Goal: Task Accomplishment & Management: Manage account settings

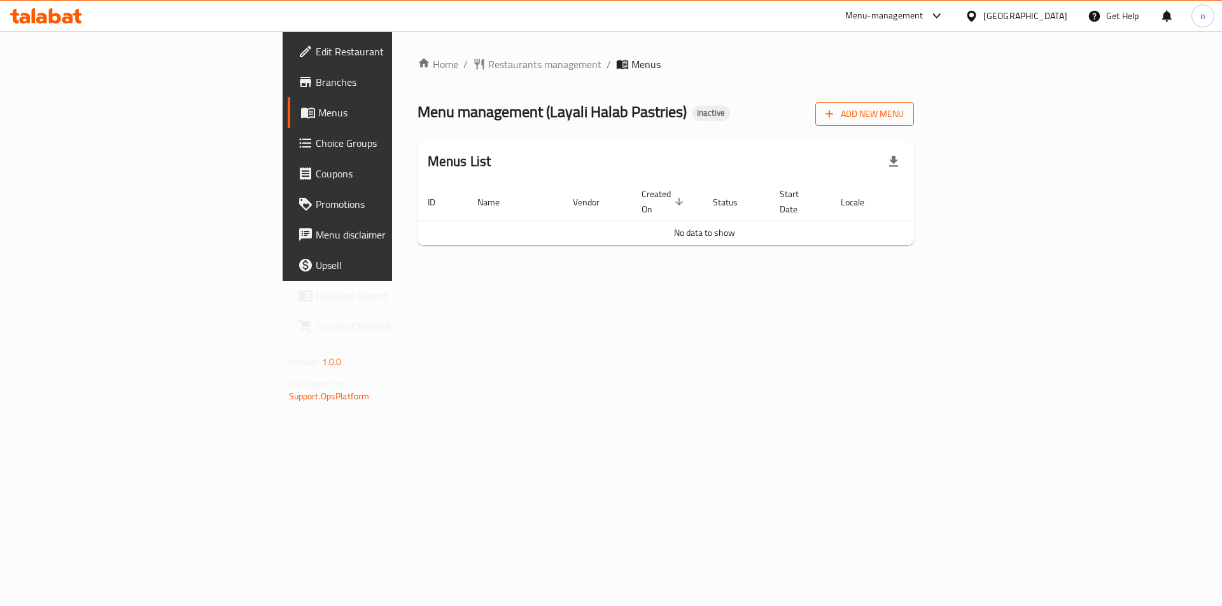
click at [904, 113] on span "Add New Menu" at bounding box center [864, 114] width 78 height 16
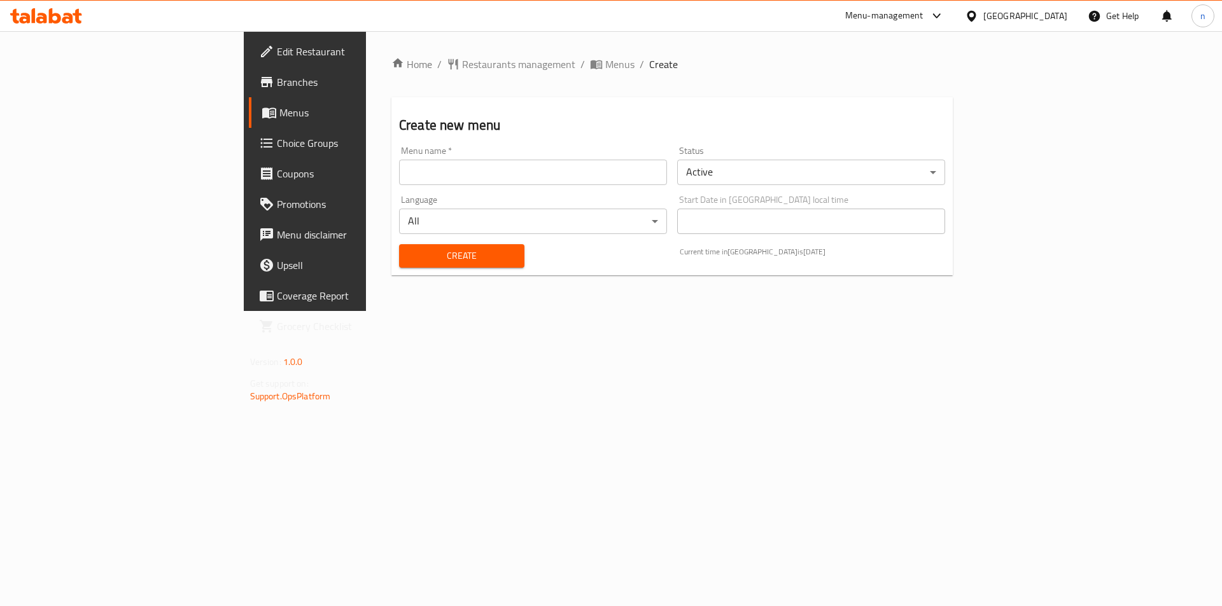
click at [416, 183] on input "text" at bounding box center [533, 172] width 268 height 25
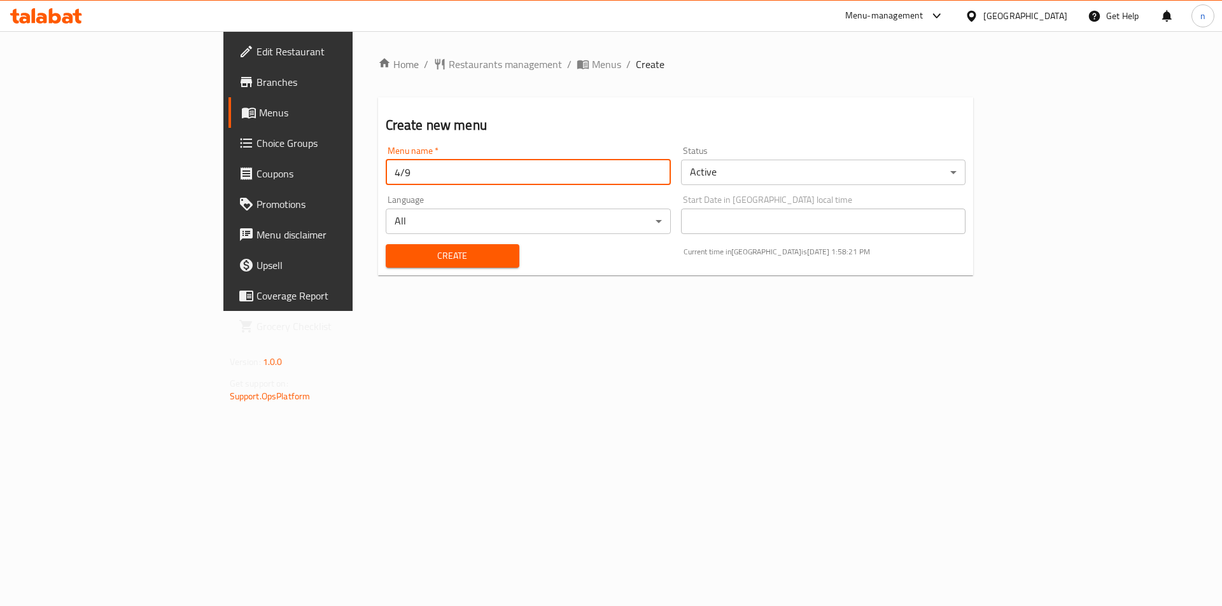
type input "4/9"
click at [396, 263] on span "Create" at bounding box center [452, 256] width 113 height 16
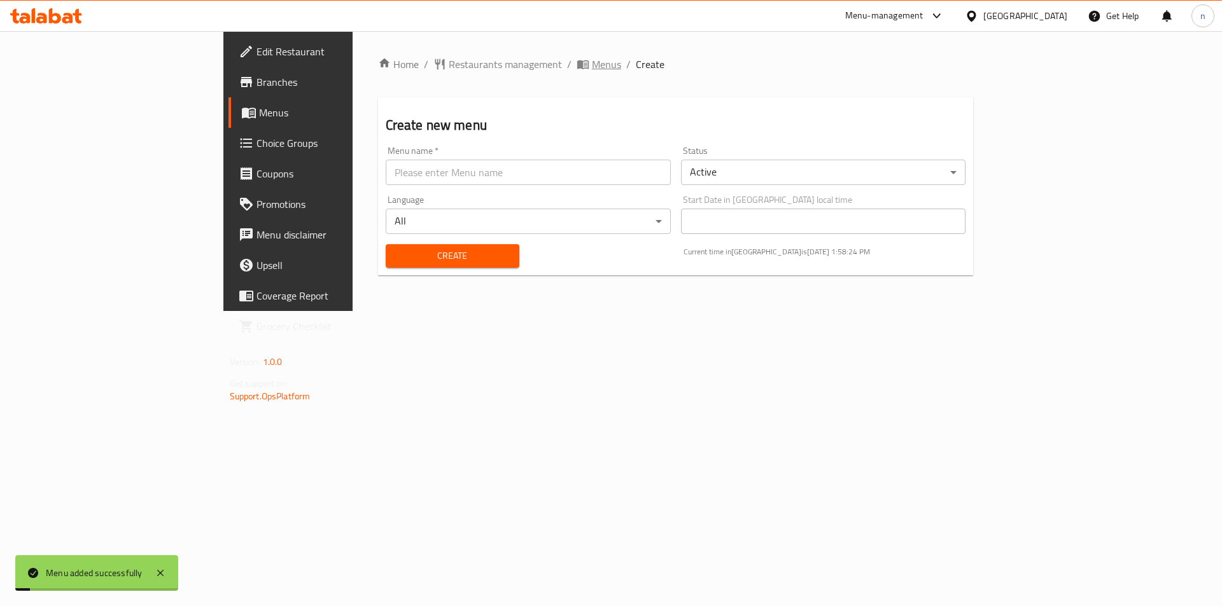
click at [592, 70] on span "Menus" at bounding box center [606, 64] width 29 height 15
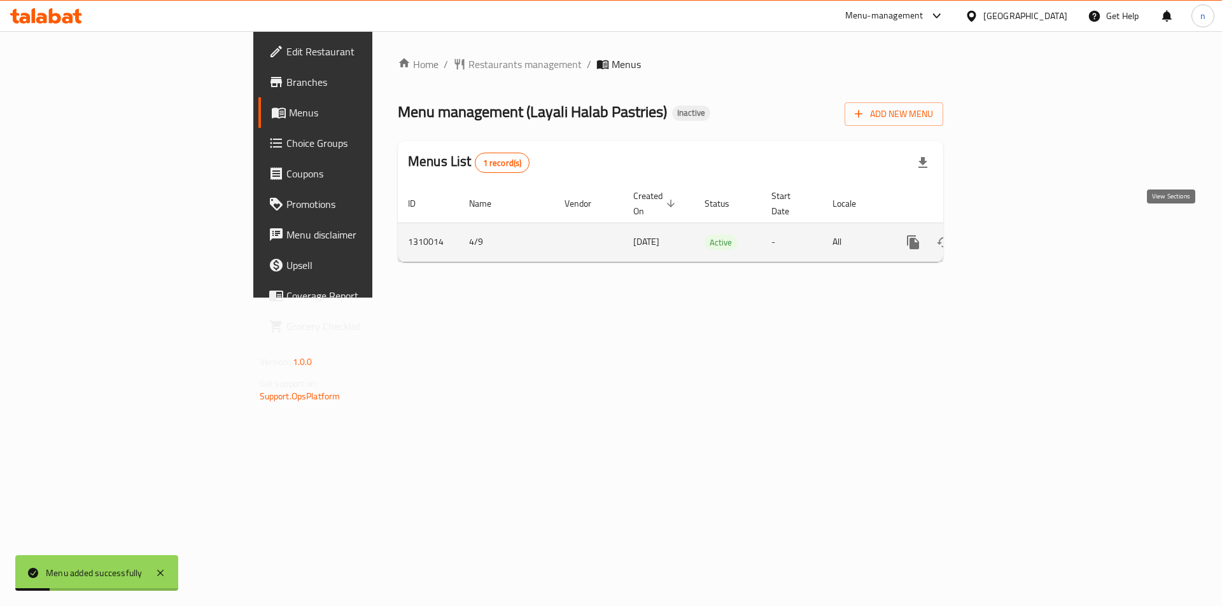
click at [1012, 235] on icon "enhanced table" at bounding box center [1004, 242] width 15 height 15
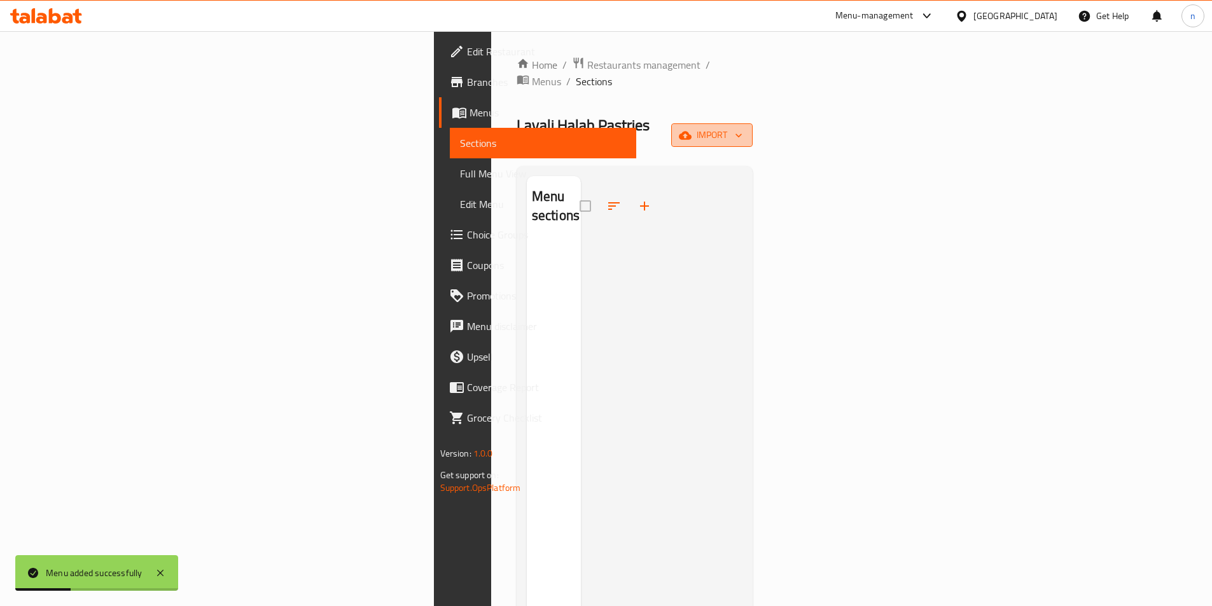
click at [743, 127] on span "import" at bounding box center [712, 135] width 61 height 16
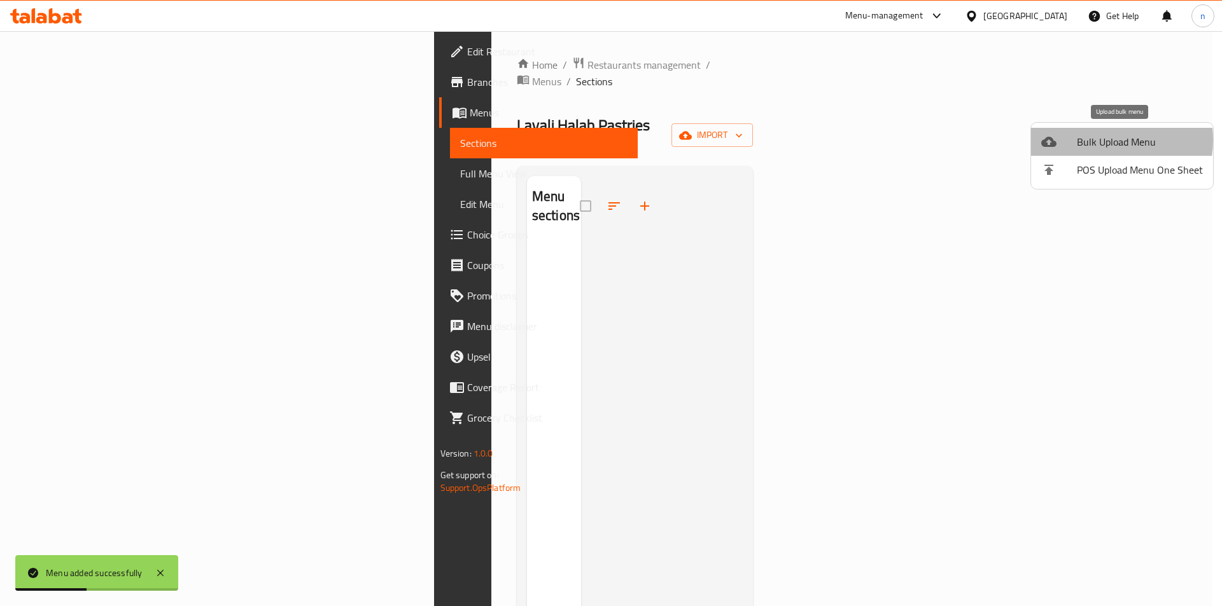
click at [1091, 144] on span "Bulk Upload Menu" at bounding box center [1140, 141] width 126 height 15
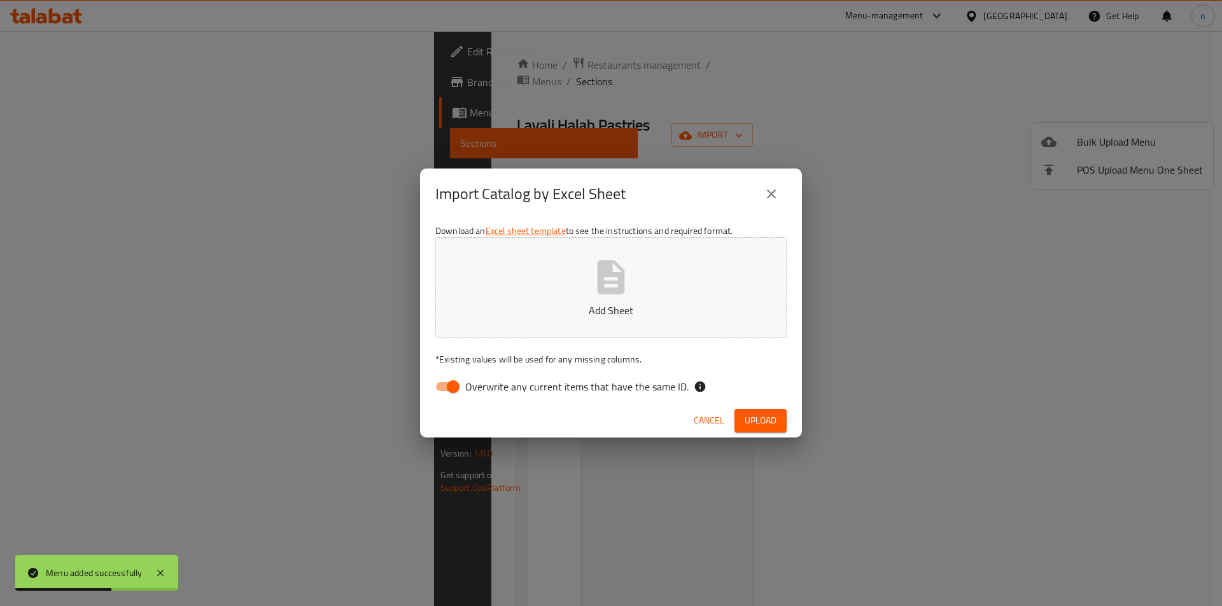
click at [442, 388] on input "Overwrite any current items that have the same ID." at bounding box center [453, 387] width 73 height 24
checkbox input "false"
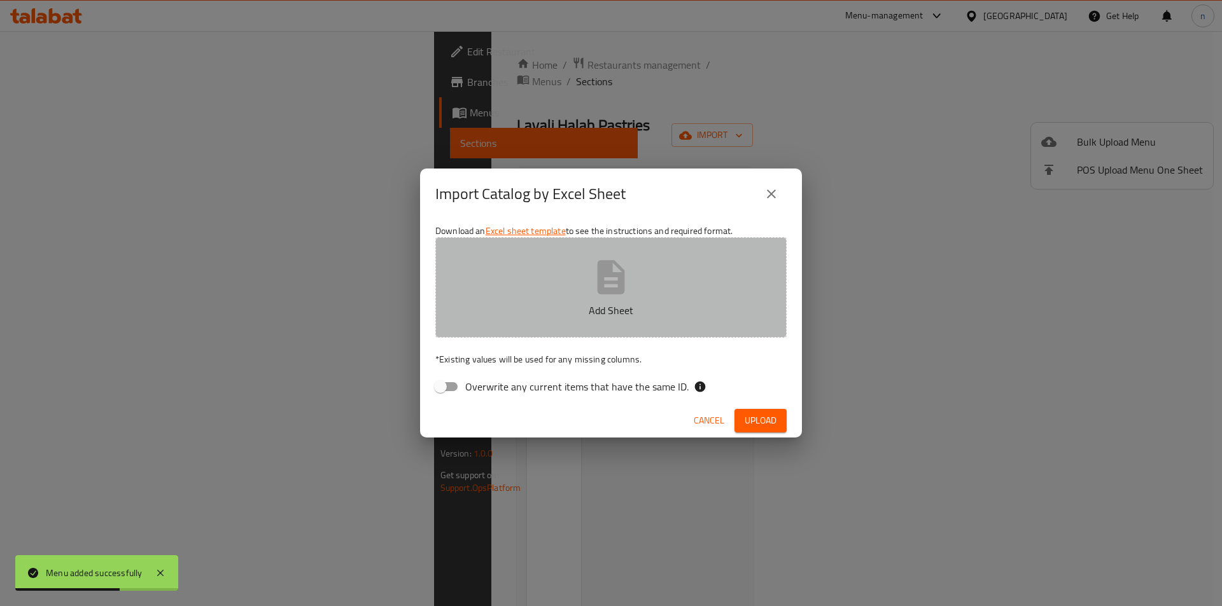
click at [530, 325] on button "Add Sheet" at bounding box center [610, 287] width 351 height 101
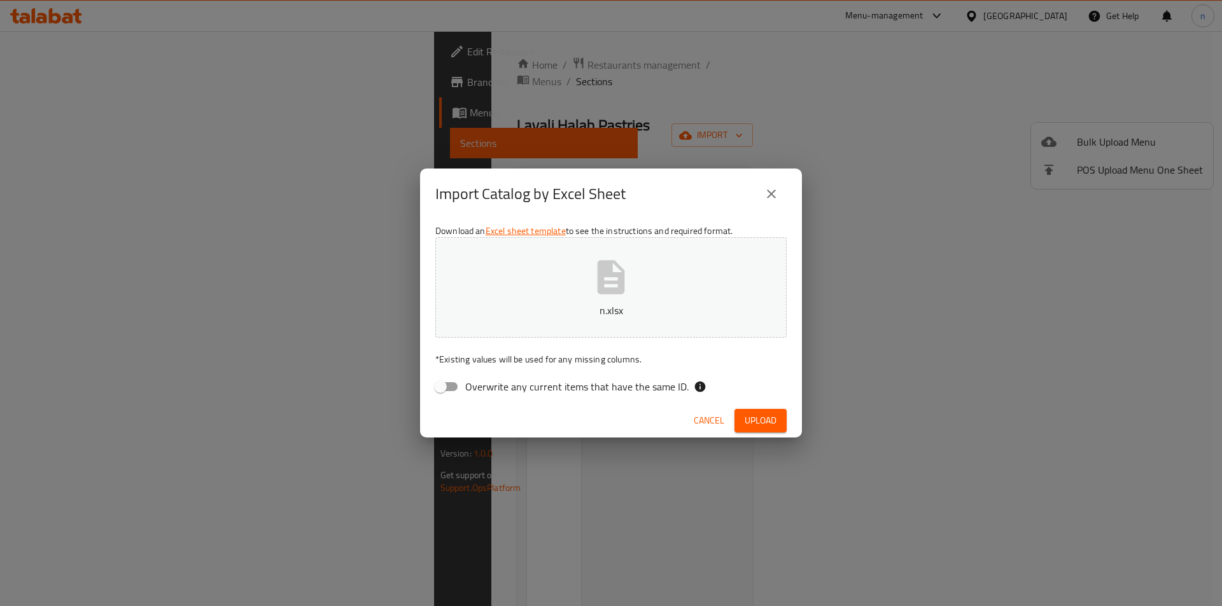
click at [747, 422] on span "Upload" at bounding box center [761, 421] width 32 height 16
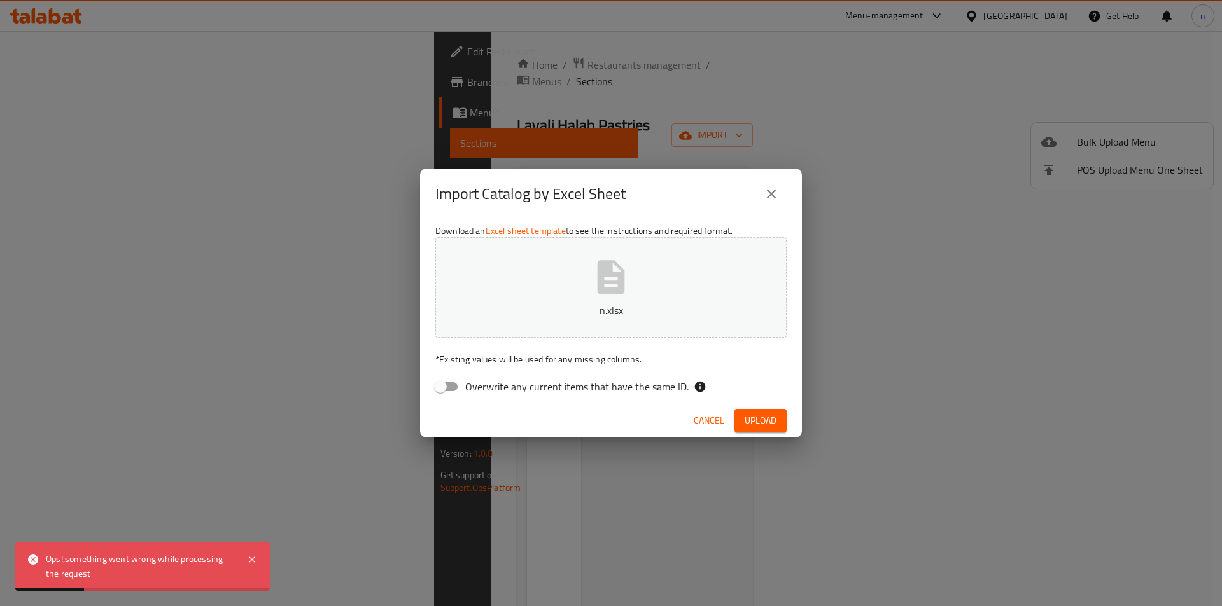
click at [306, 430] on div "Import Catalog by Excel Sheet Download an Excel sheet template to see the instr…" at bounding box center [611, 303] width 1222 height 606
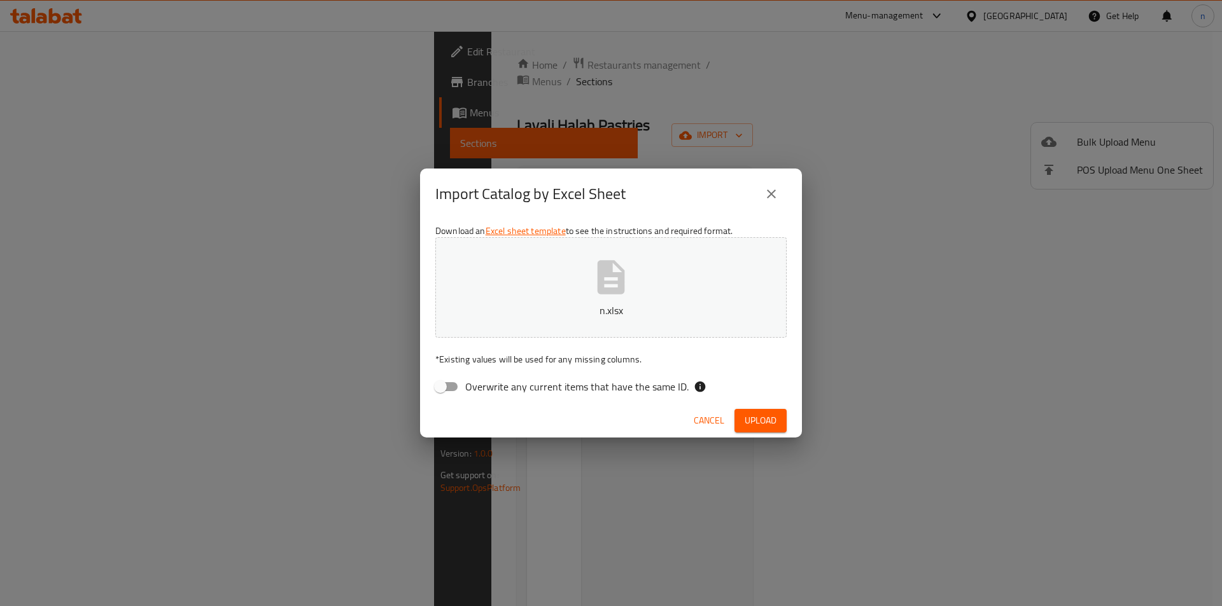
click at [551, 315] on p "n.xlsx" at bounding box center [611, 310] width 312 height 15
click at [759, 424] on span "Upload" at bounding box center [761, 421] width 32 height 16
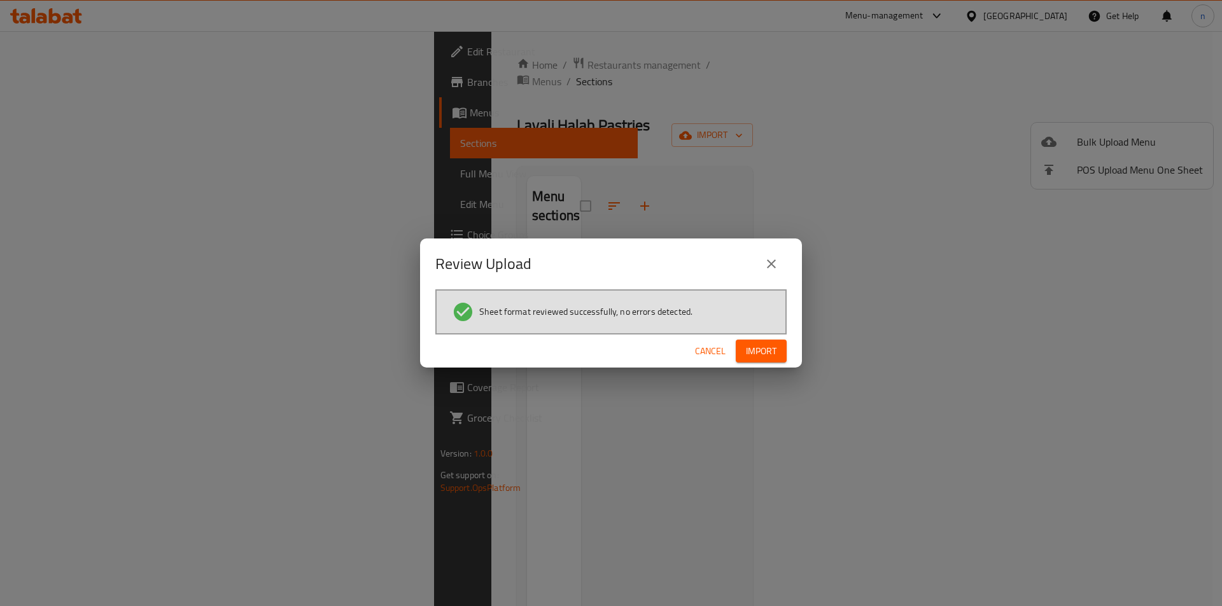
click at [752, 350] on span "Import" at bounding box center [761, 352] width 31 height 16
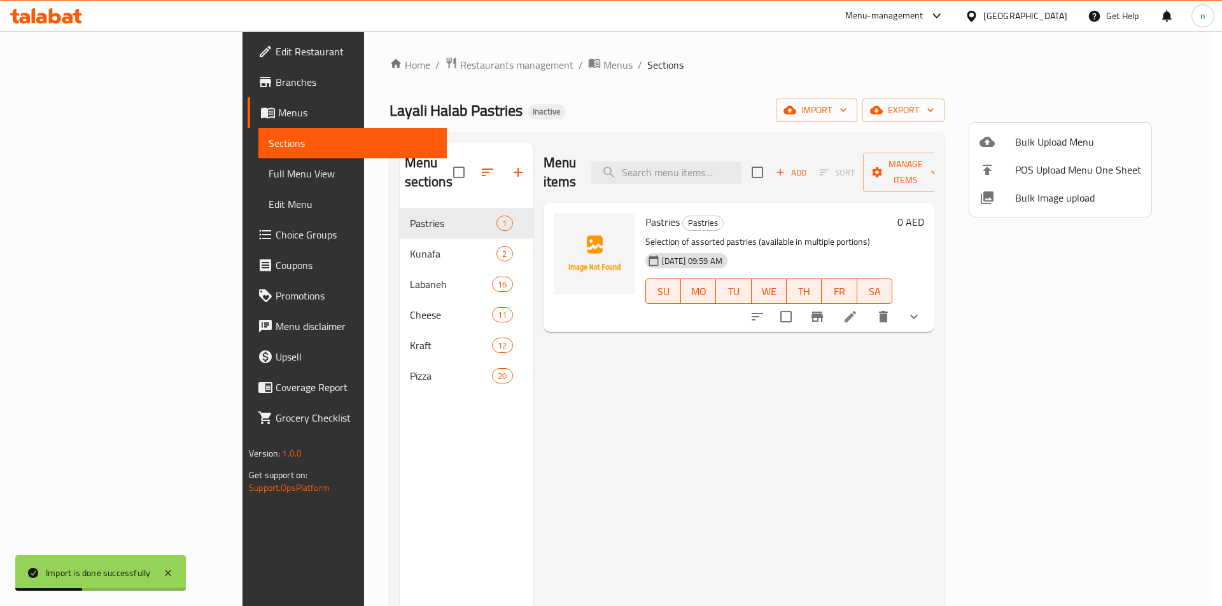
click at [74, 176] on div at bounding box center [611, 303] width 1222 height 606
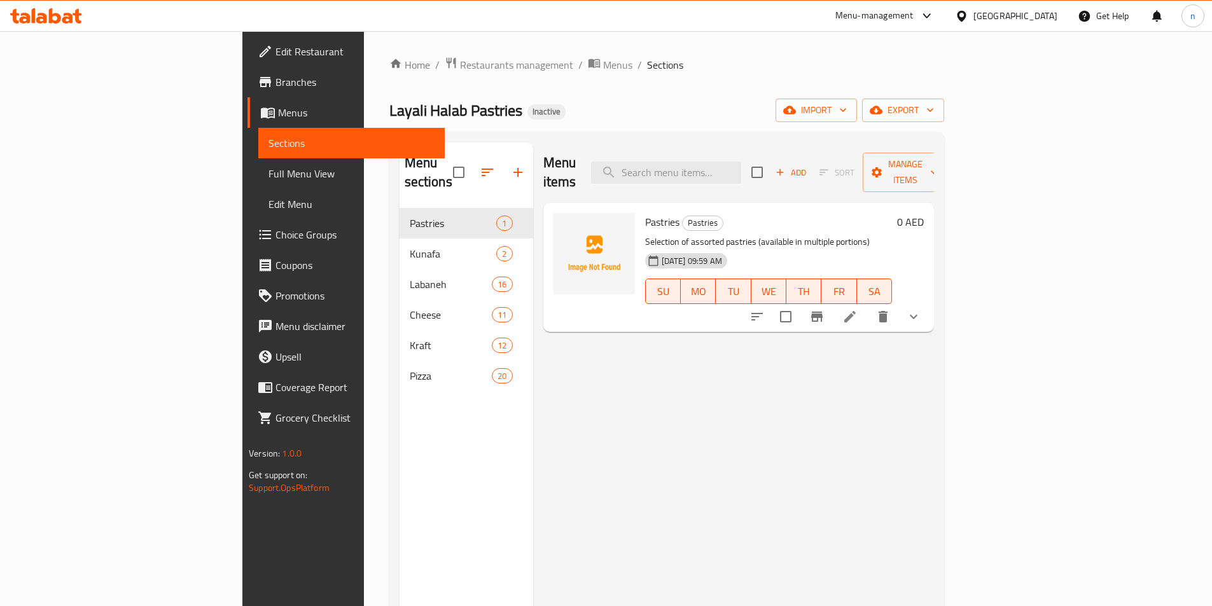
click at [269, 176] on span "Full Menu View" at bounding box center [352, 173] width 166 height 15
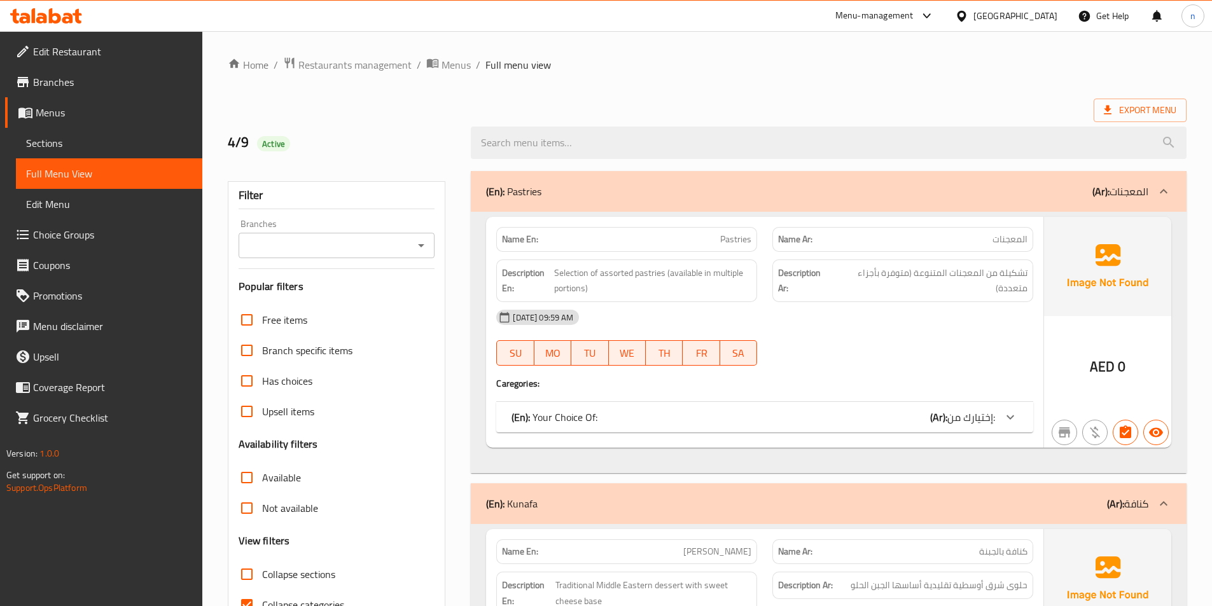
scroll to position [382, 0]
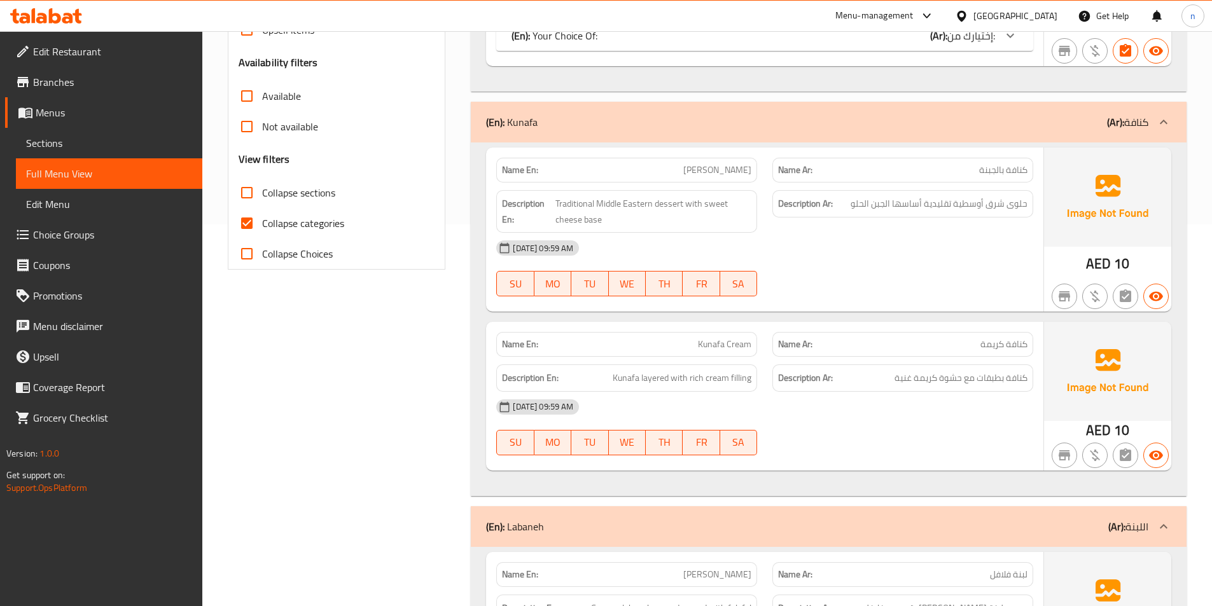
click at [293, 226] on span "Collapse categories" at bounding box center [303, 223] width 82 height 15
click at [262, 226] on input "Collapse categories" at bounding box center [247, 223] width 31 height 31
checkbox input "false"
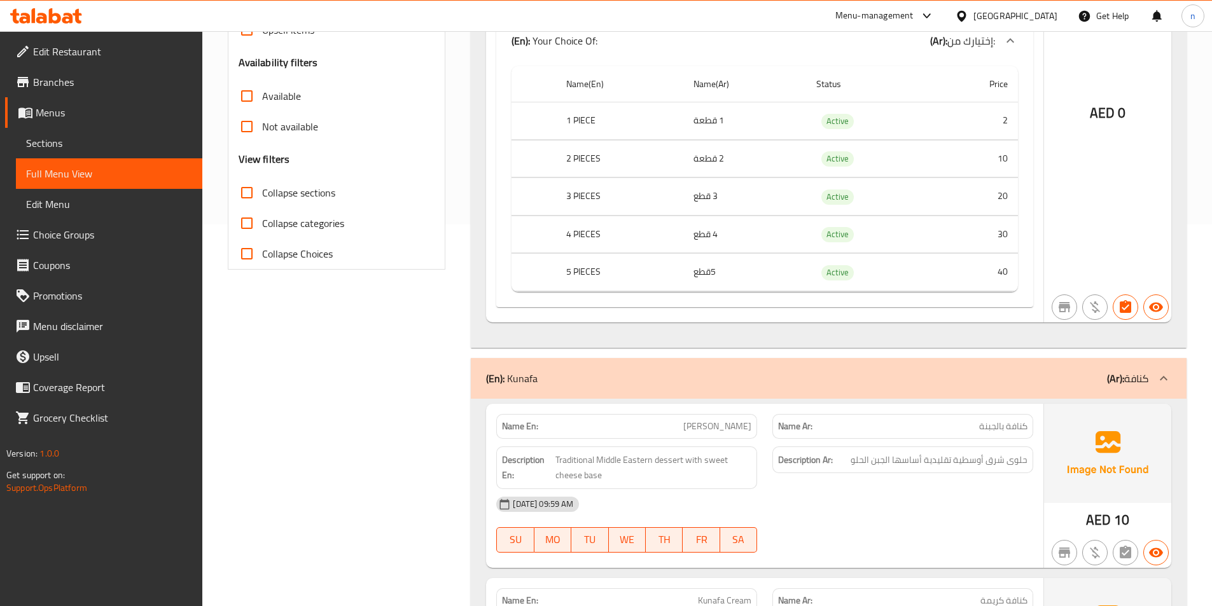
click at [78, 143] on span "Sections" at bounding box center [109, 143] width 166 height 15
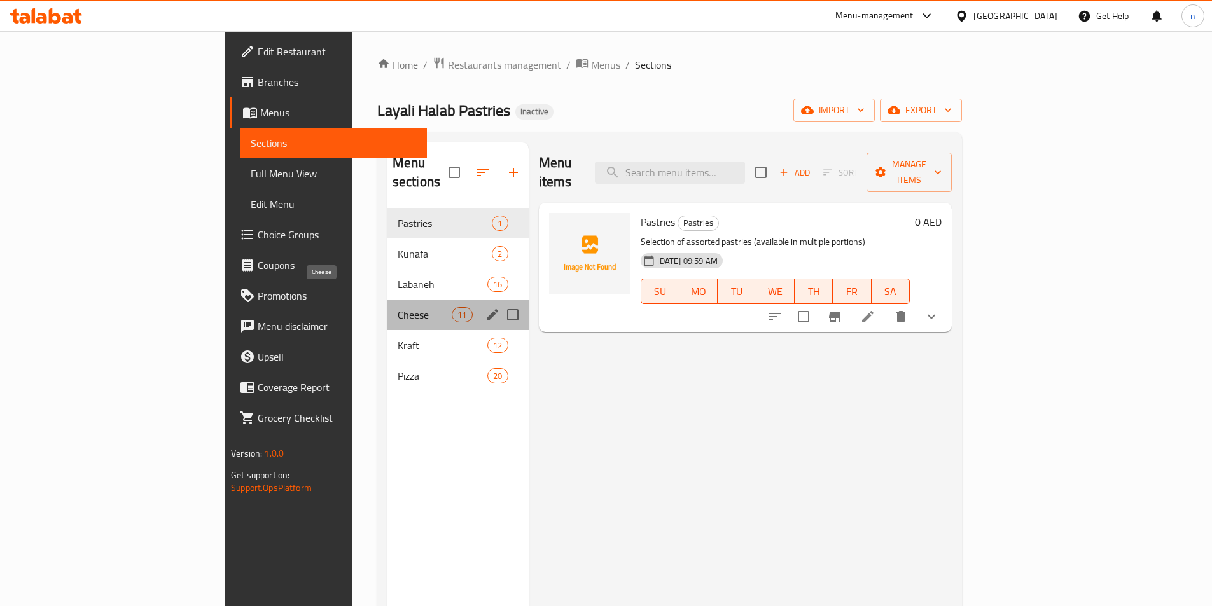
click at [398, 307] on span "Cheese" at bounding box center [425, 314] width 54 height 15
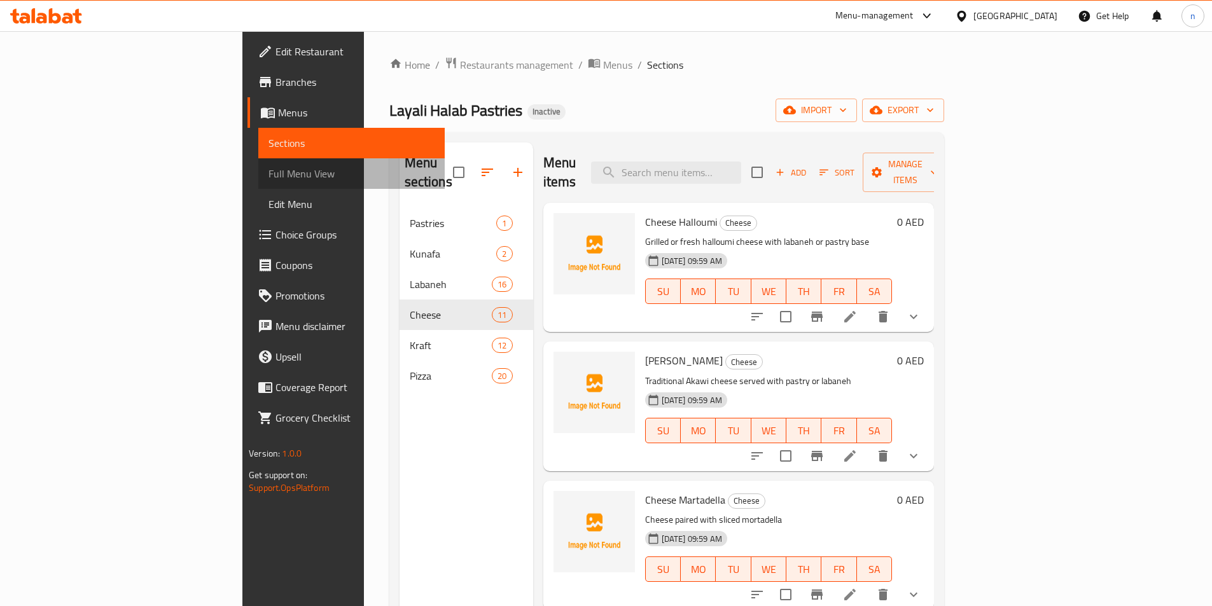
click at [269, 166] on span "Full Menu View" at bounding box center [352, 173] width 166 height 15
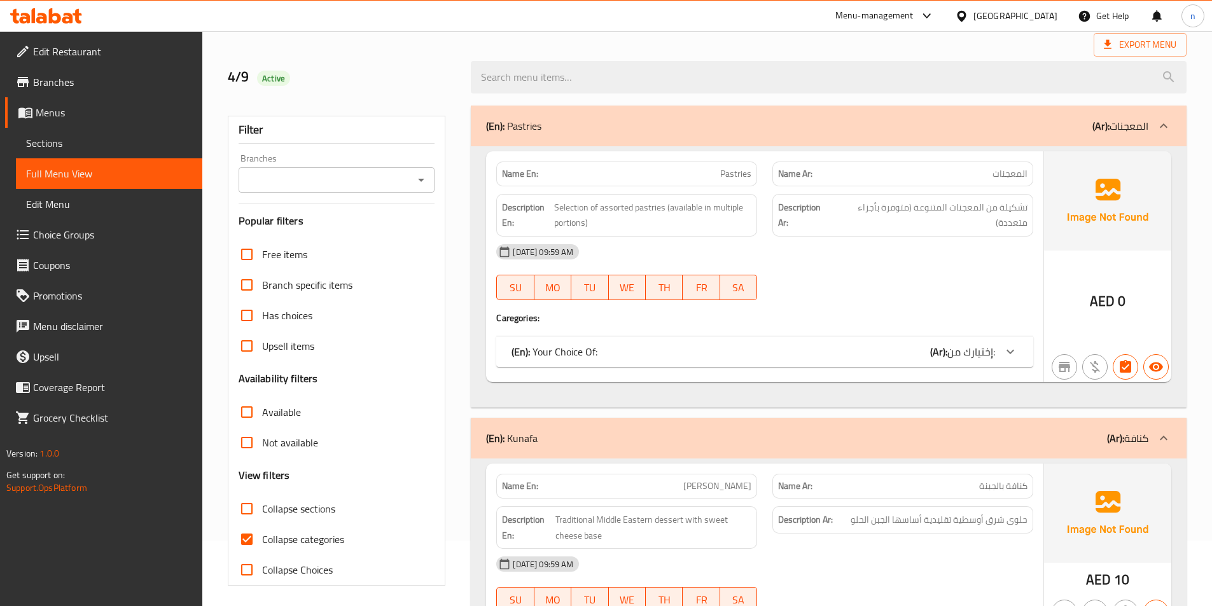
scroll to position [127, 0]
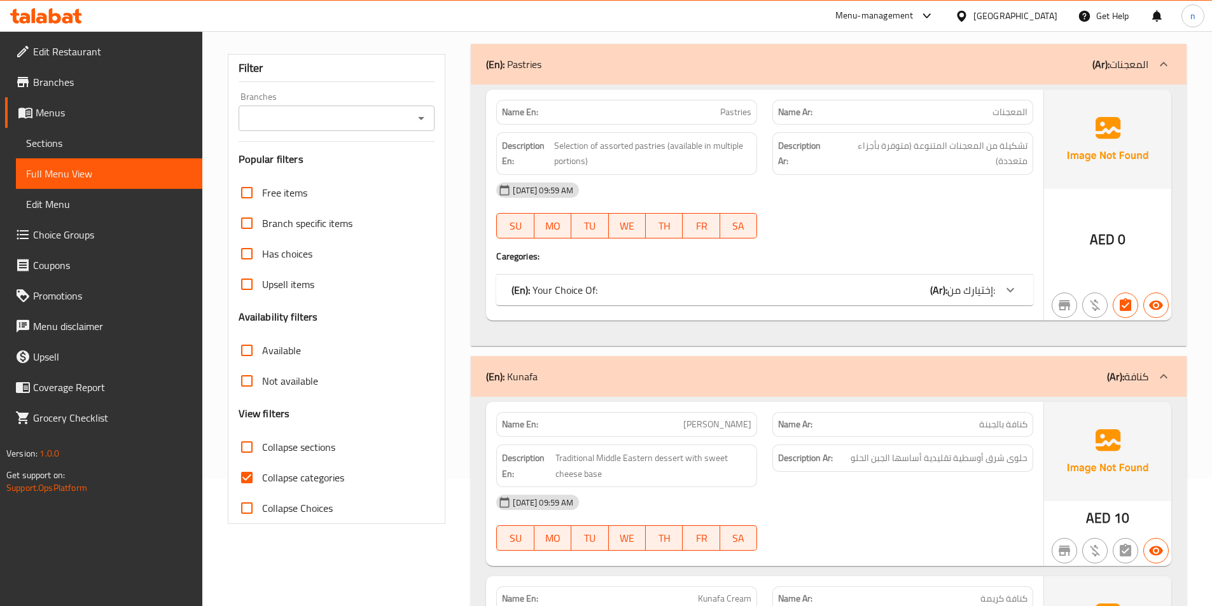
click at [300, 489] on label "Collapse categories" at bounding box center [288, 478] width 113 height 31
click at [262, 489] on input "Collapse categories" at bounding box center [247, 478] width 31 height 31
checkbox input "false"
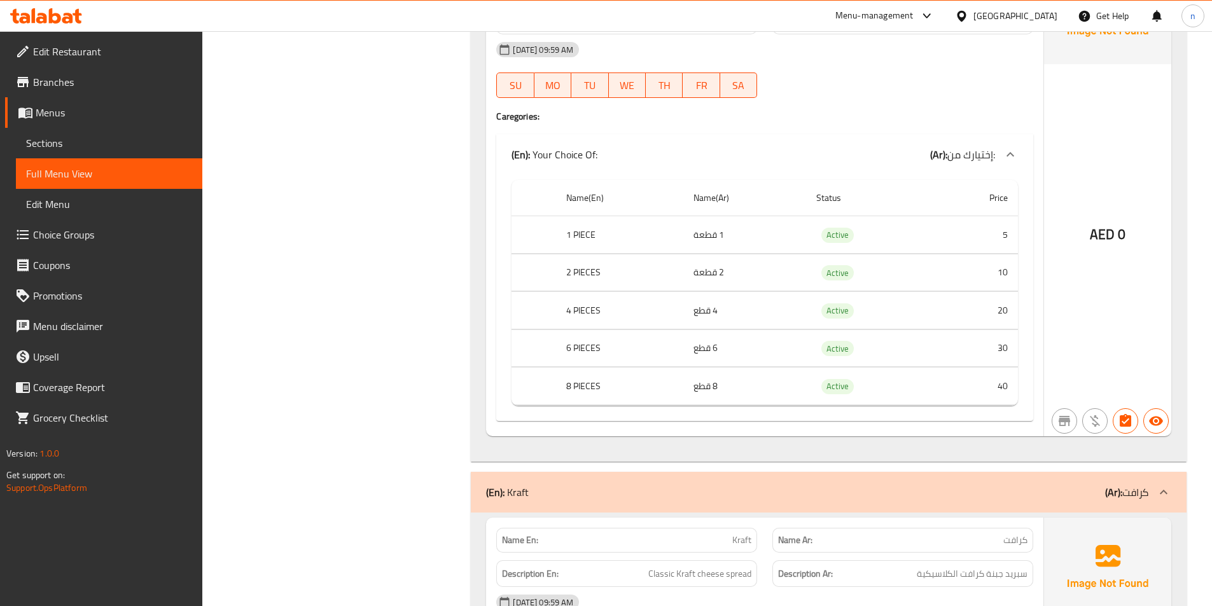
scroll to position [14391, 0]
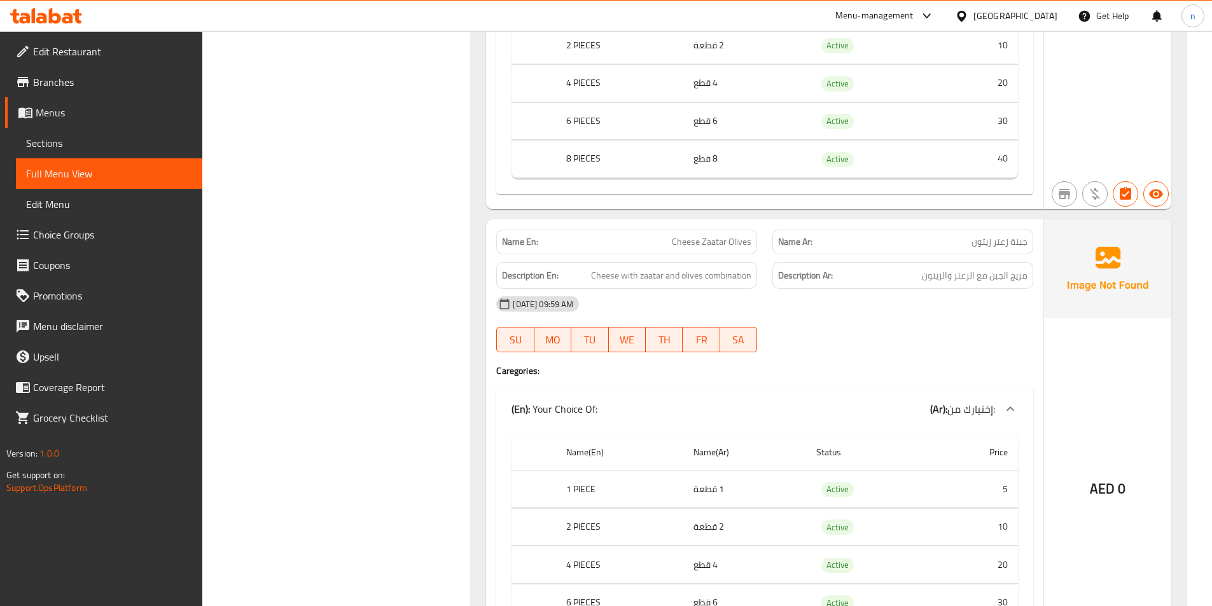
drag, startPoint x: 864, startPoint y: 514, endPoint x: 870, endPoint y: 519, distance: 7.7
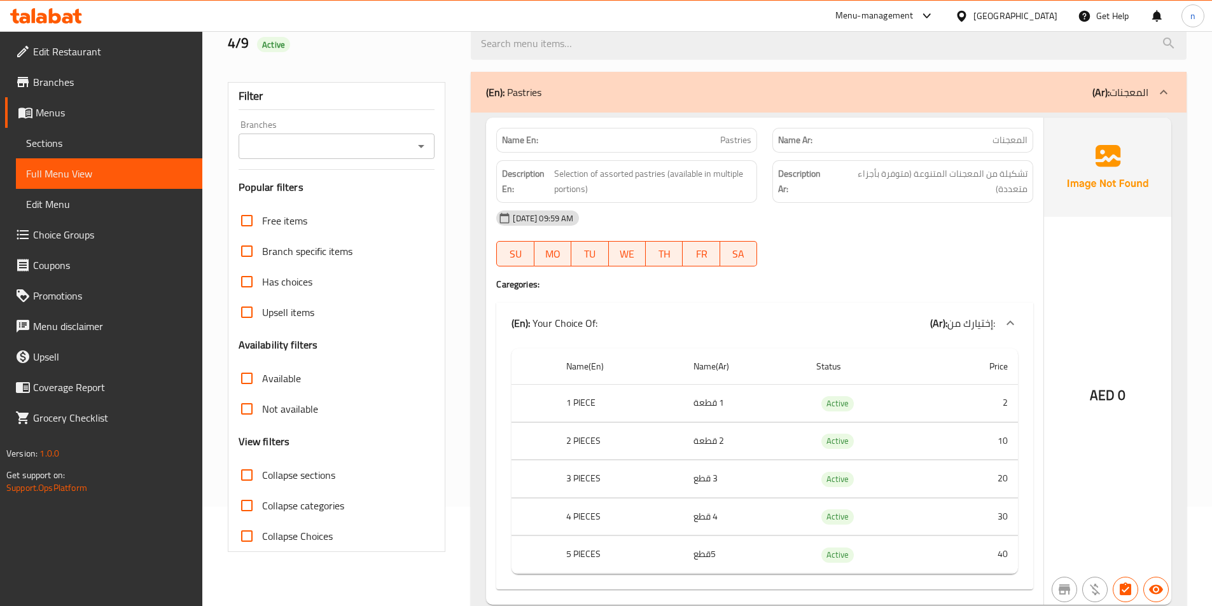
scroll to position [0, 0]
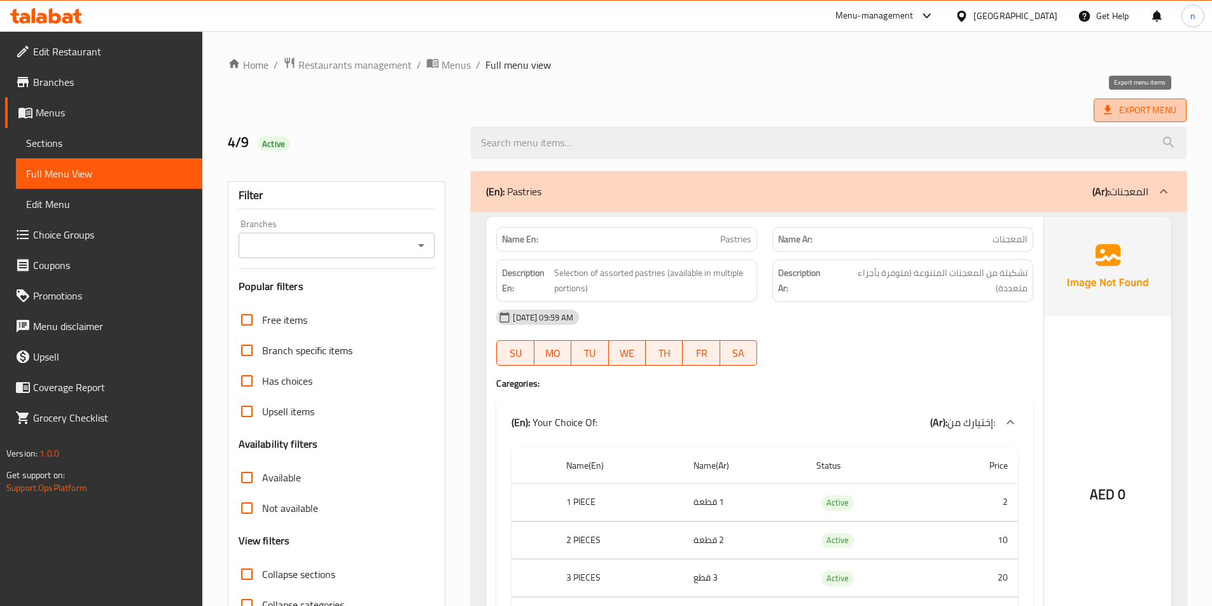
click at [1129, 113] on span "Export Menu" at bounding box center [1140, 110] width 73 height 16
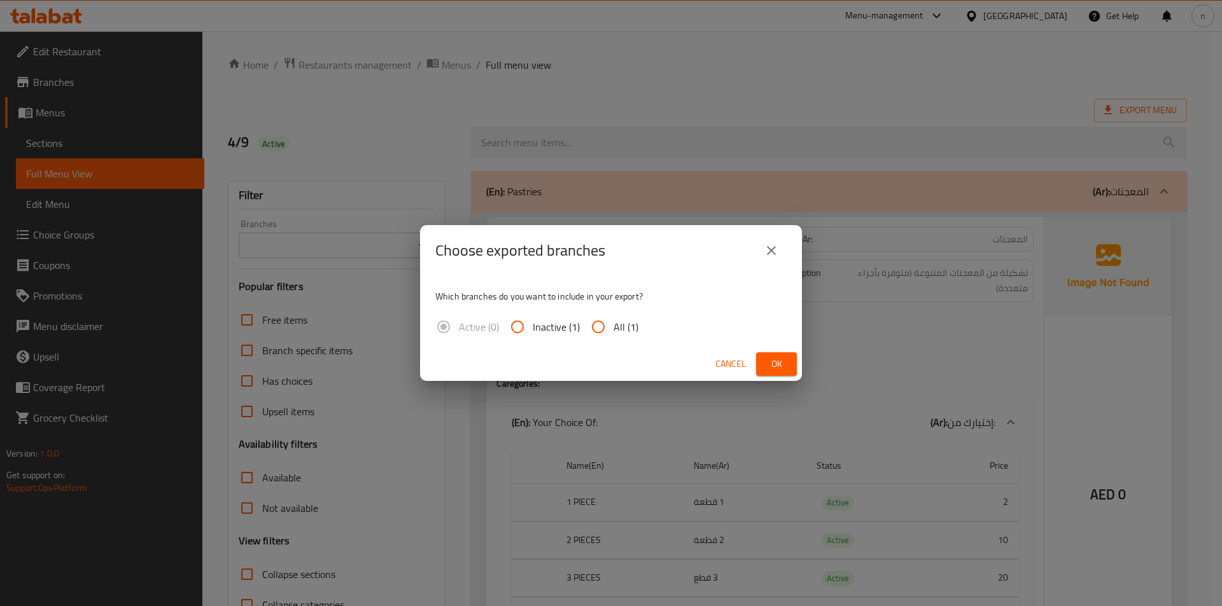
click at [617, 328] on span "All (1)" at bounding box center [625, 326] width 25 height 15
click at [613, 328] on input "All (1)" at bounding box center [598, 327] width 31 height 31
radio input "true"
click at [780, 359] on span "Ok" at bounding box center [776, 364] width 20 height 16
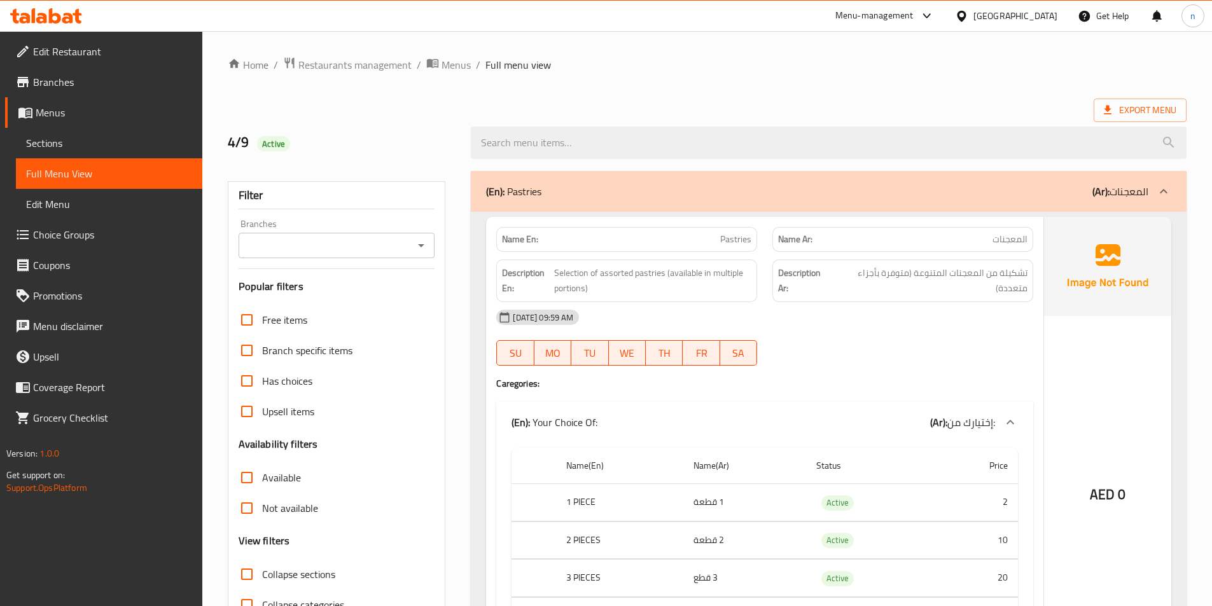
click at [41, 17] on icon at bounding box center [41, 18] width 11 height 11
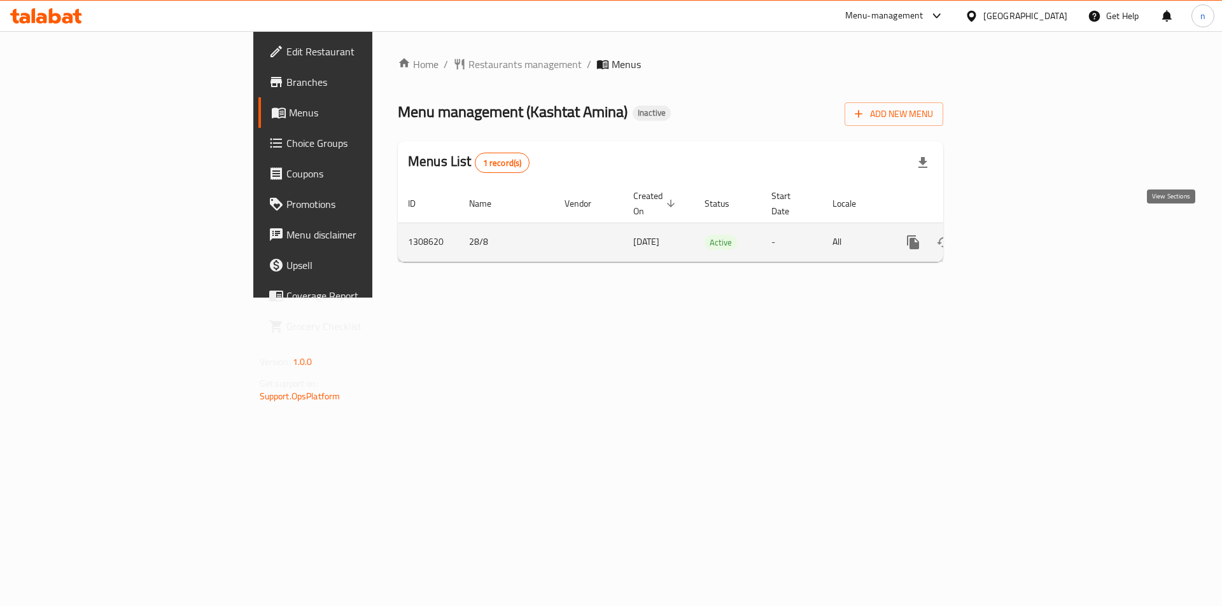
click at [1011, 237] on icon "enhanced table" at bounding box center [1004, 242] width 11 height 11
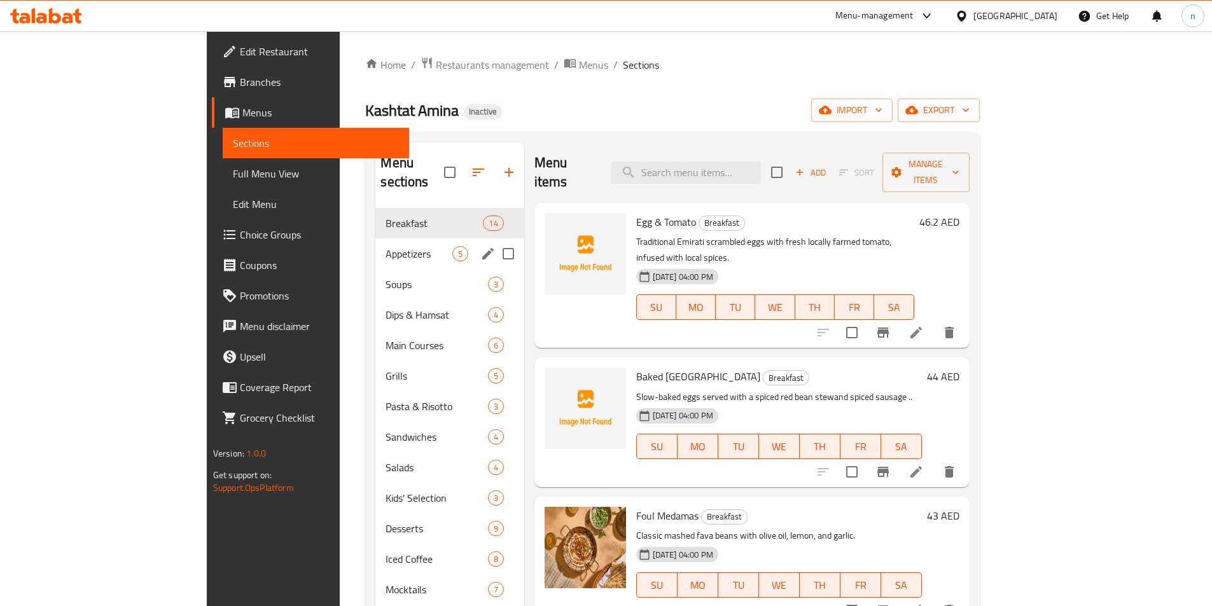
click at [386, 246] on span "Appetizers" at bounding box center [419, 253] width 66 height 15
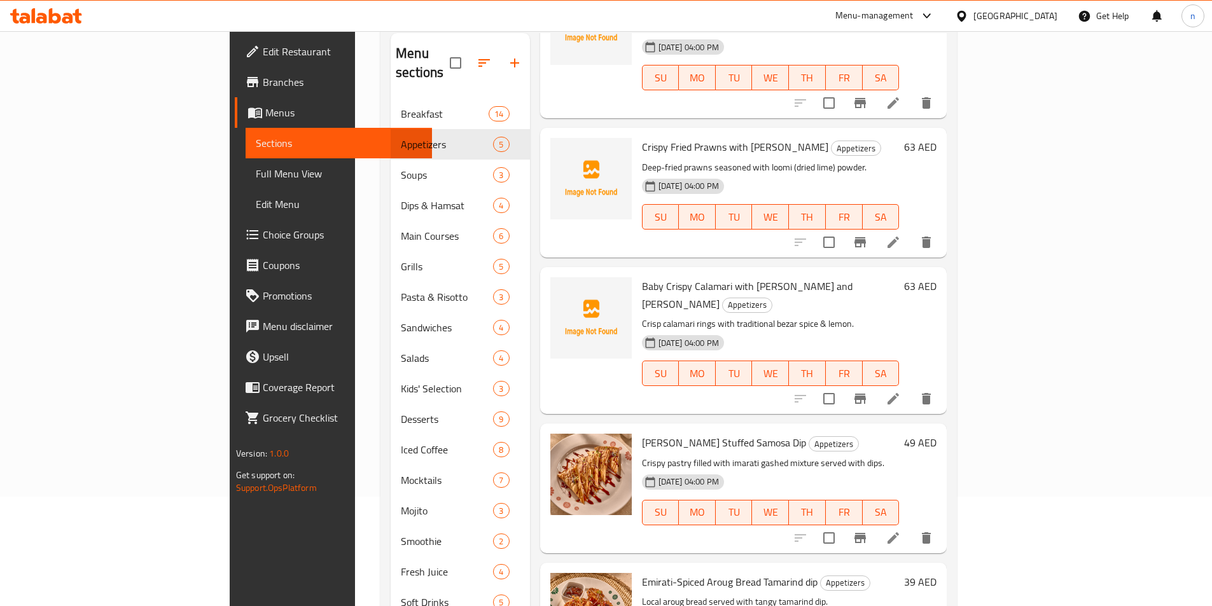
scroll to position [178, 0]
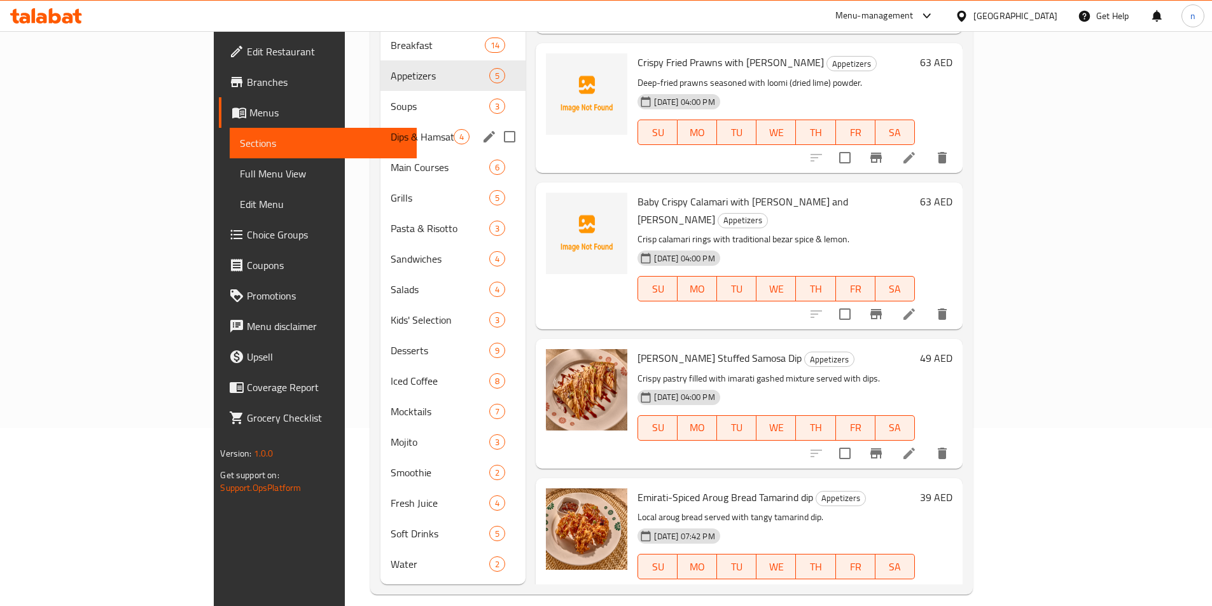
click at [391, 129] on span "Dips & Hamsat" at bounding box center [423, 136] width 64 height 15
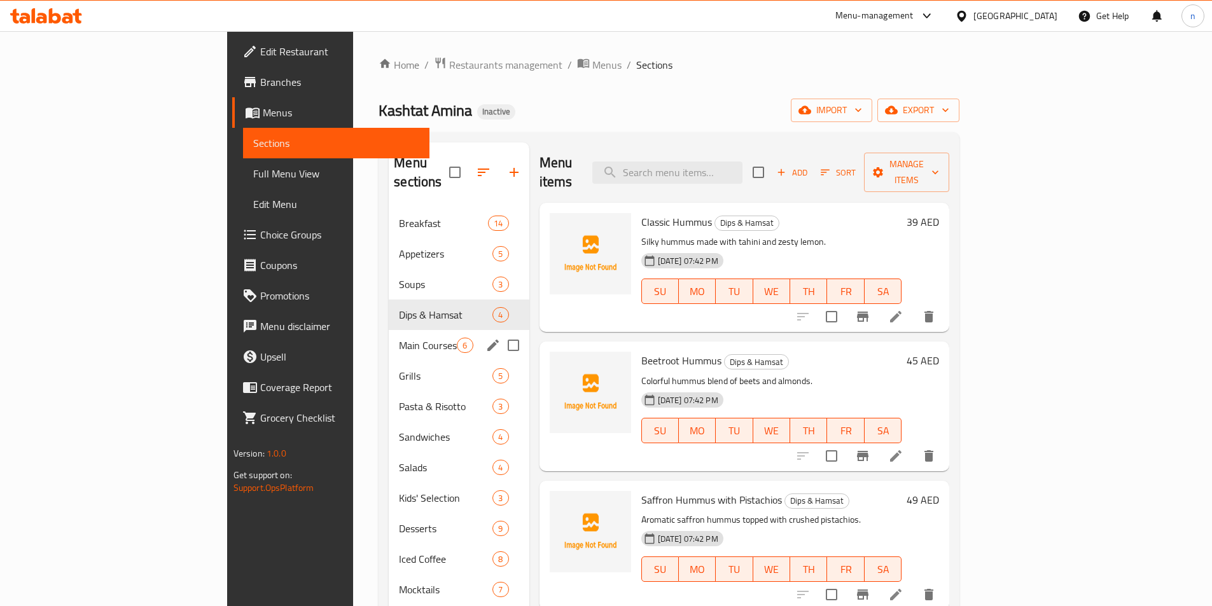
click at [389, 334] on div "Main Courses 6" at bounding box center [459, 345] width 140 height 31
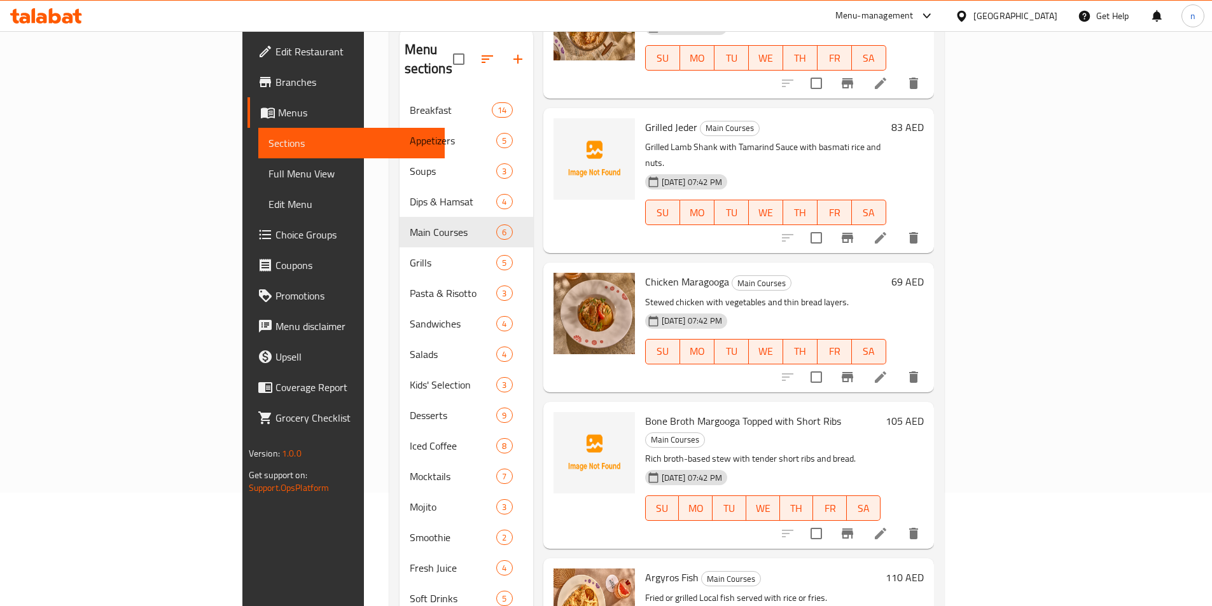
scroll to position [178, 0]
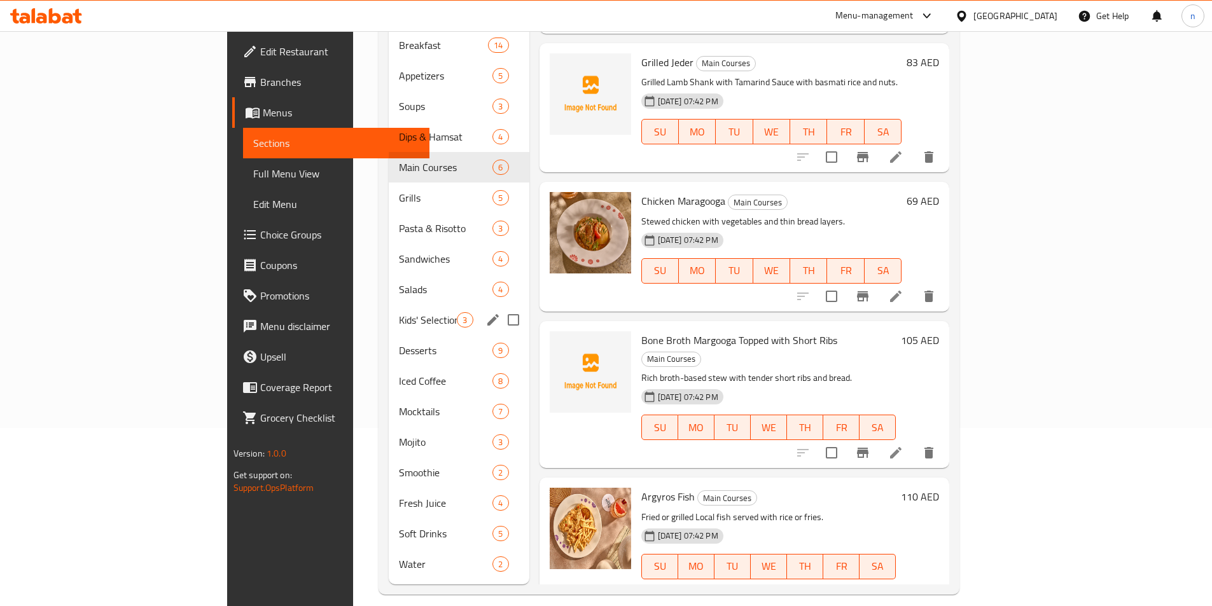
click at [399, 312] on span "Kids' Selection" at bounding box center [428, 319] width 58 height 15
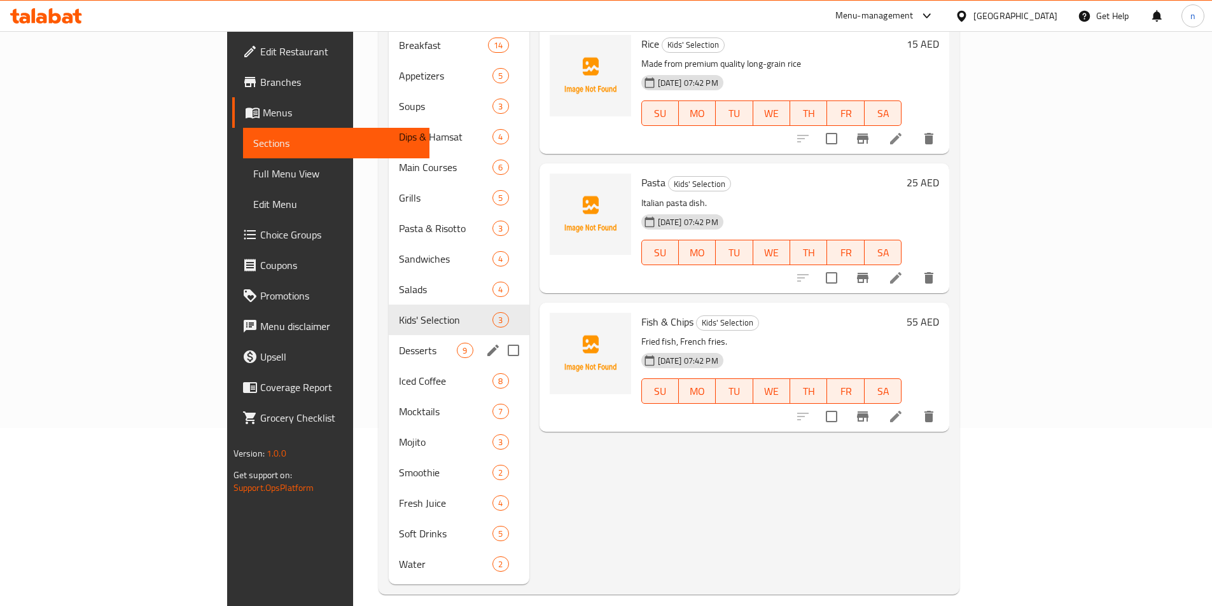
click at [389, 366] on div "Iced Coffee 8" at bounding box center [459, 381] width 140 height 31
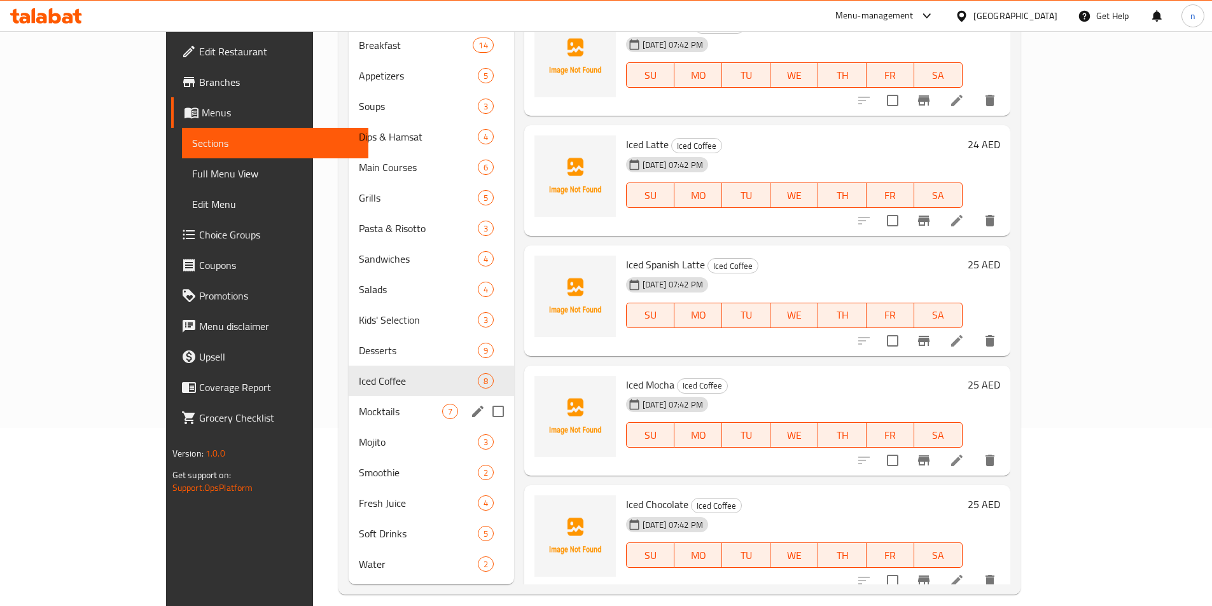
click at [349, 396] on div "Mocktails 7" at bounding box center [431, 411] width 165 height 31
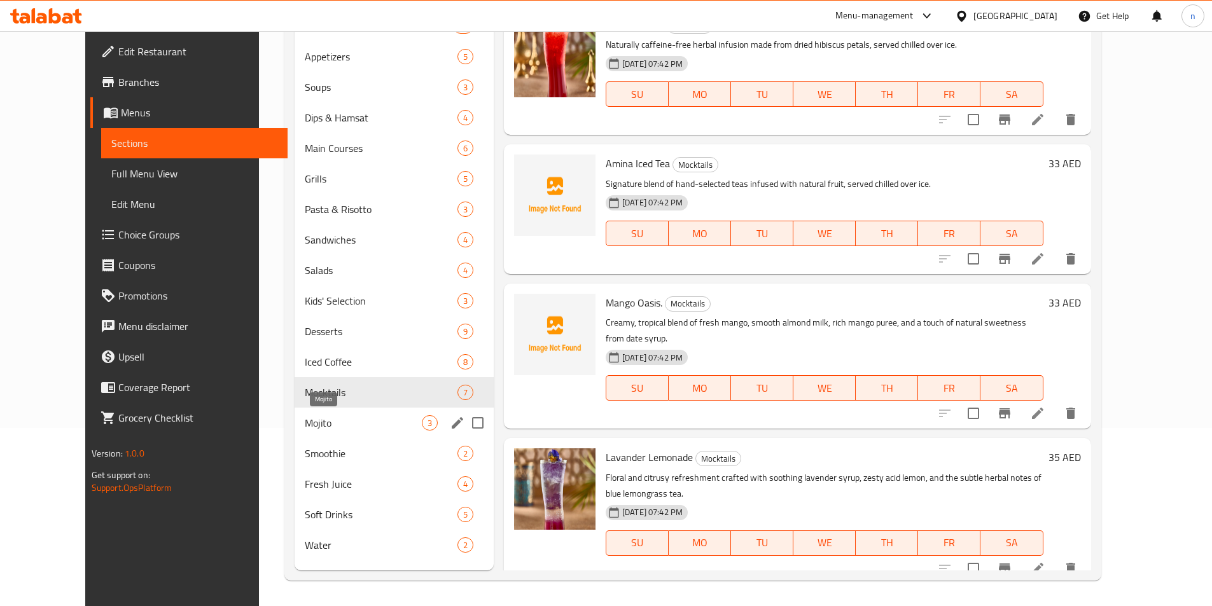
click at [305, 428] on span "Mojito" at bounding box center [363, 423] width 117 height 15
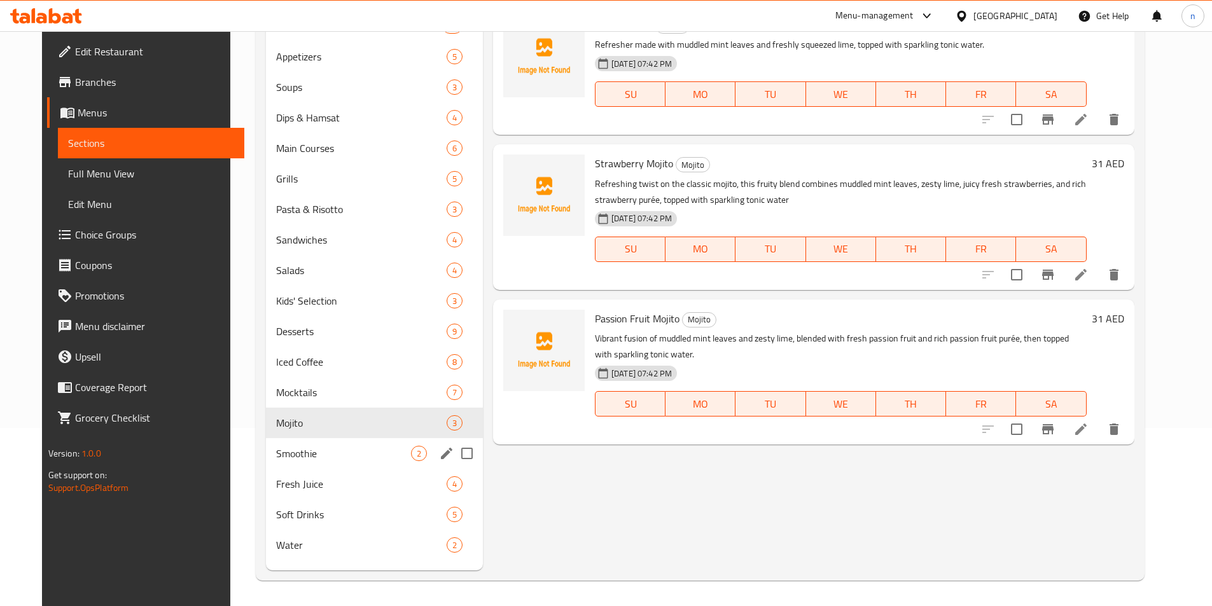
click at [293, 465] on div "Smoothie 2" at bounding box center [374, 453] width 217 height 31
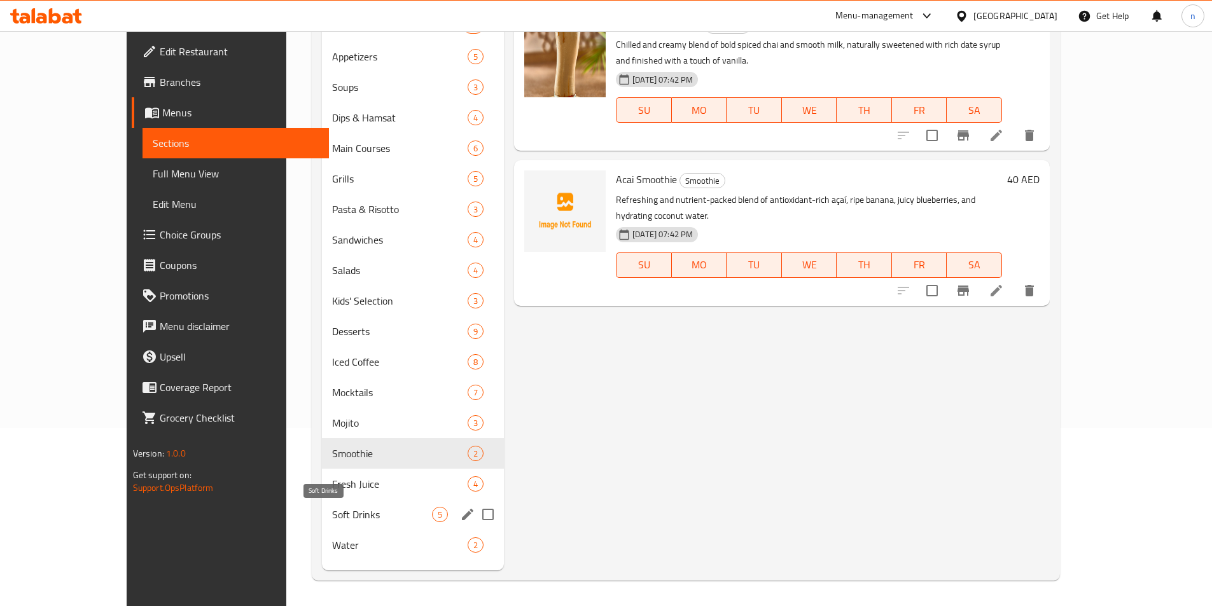
click at [332, 518] on span "Soft Drinks" at bounding box center [382, 514] width 100 height 15
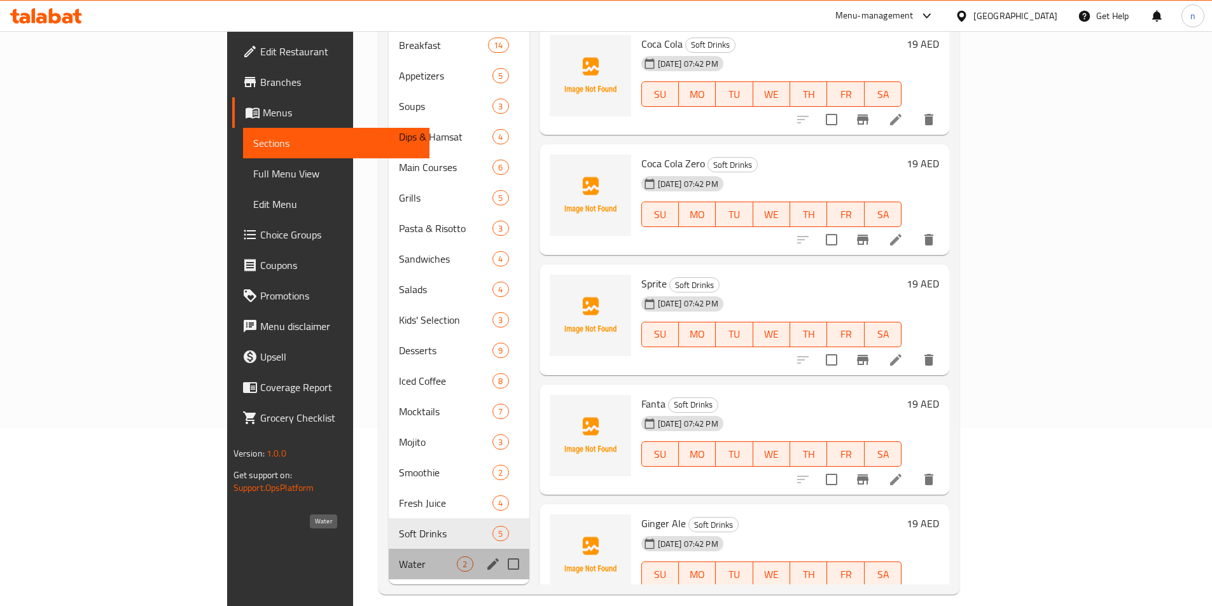
click at [399, 557] on span "Water" at bounding box center [428, 564] width 58 height 15
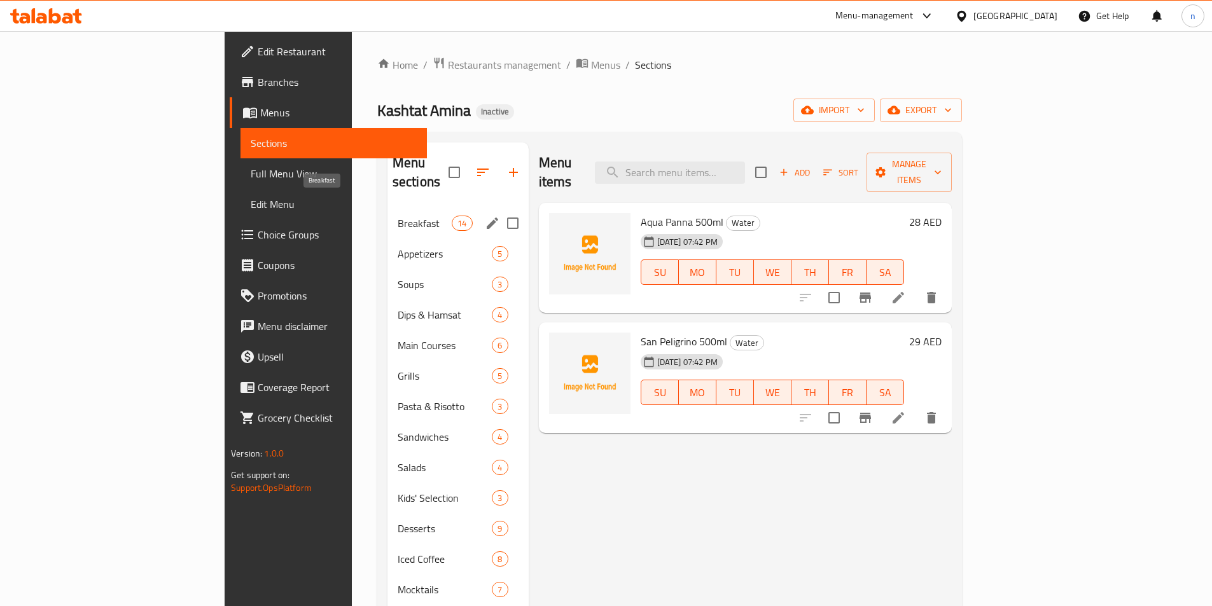
click at [398, 216] on span "Breakfast" at bounding box center [425, 223] width 54 height 15
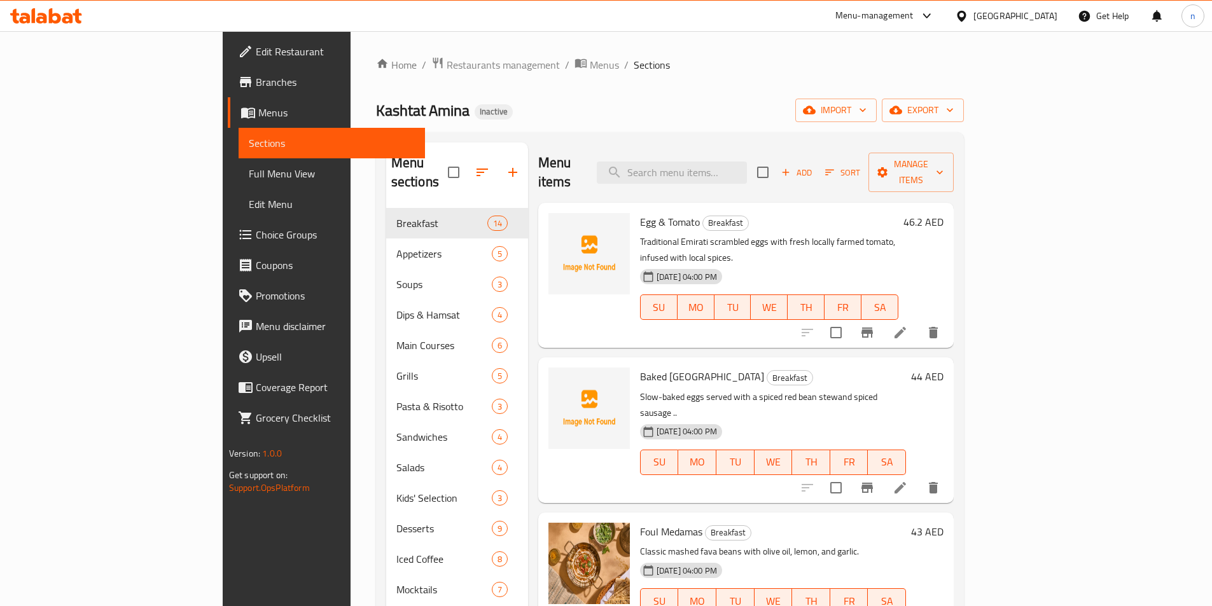
click at [256, 87] on span "Branches" at bounding box center [335, 81] width 159 height 15
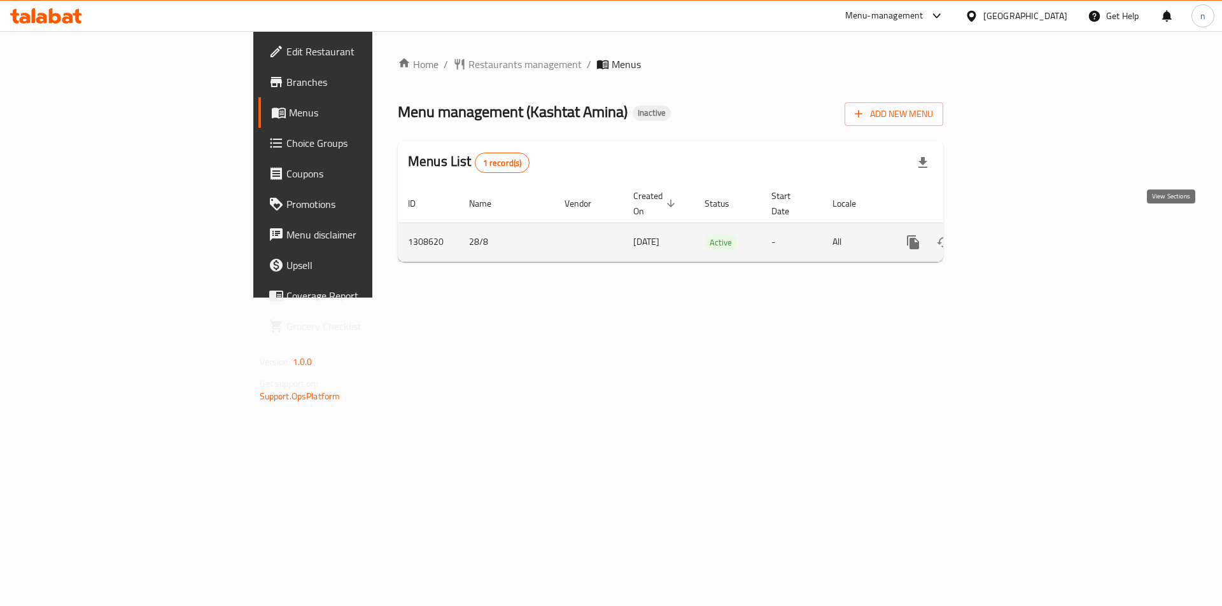
click at [1012, 235] on icon "enhanced table" at bounding box center [1004, 242] width 15 height 15
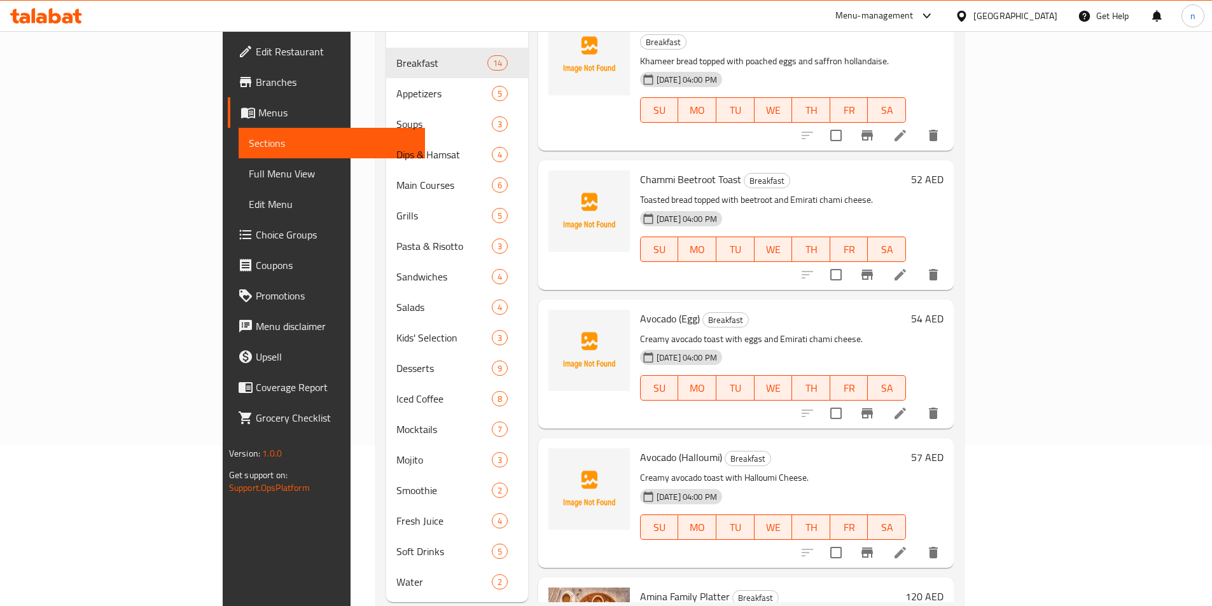
scroll to position [178, 0]
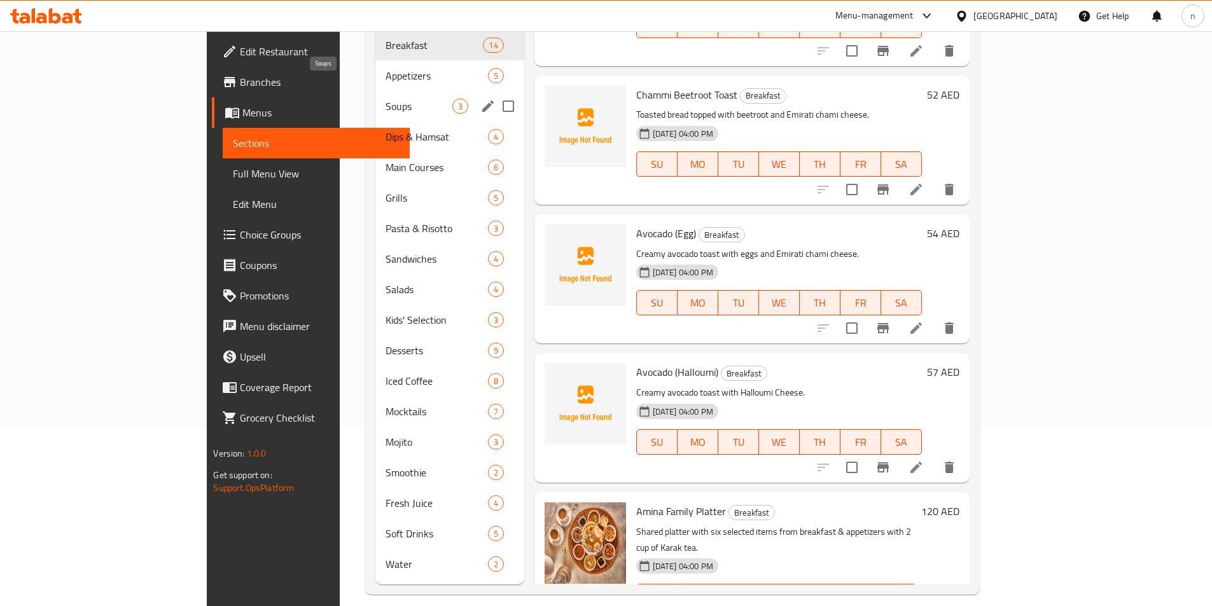
click at [386, 99] on span "Soups" at bounding box center [419, 106] width 66 height 15
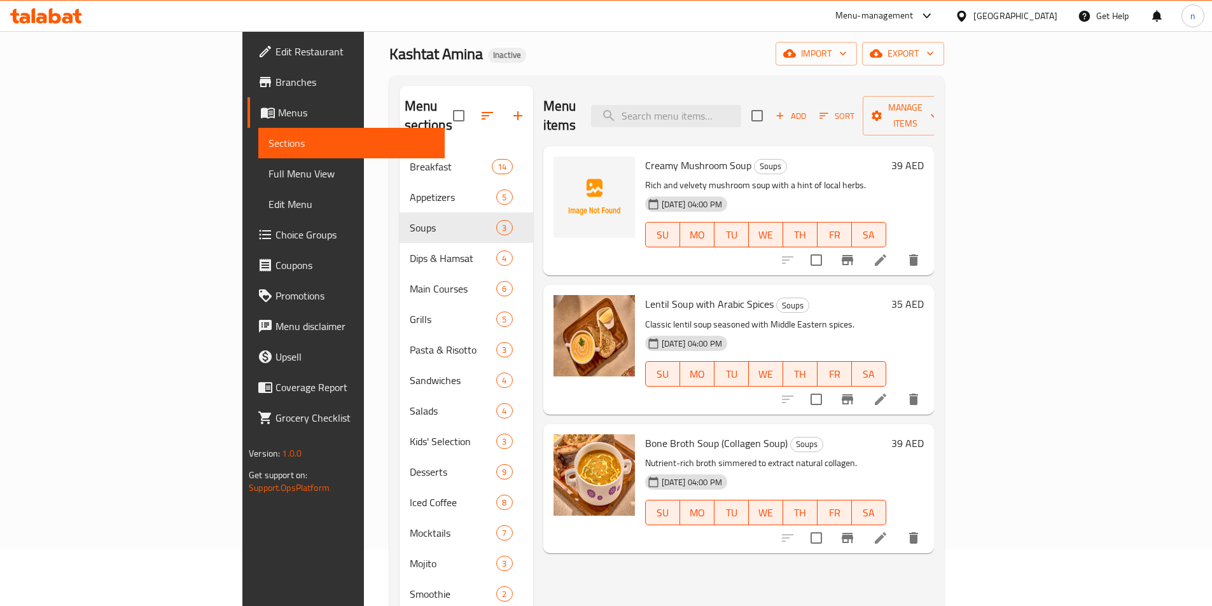
scroll to position [51, 0]
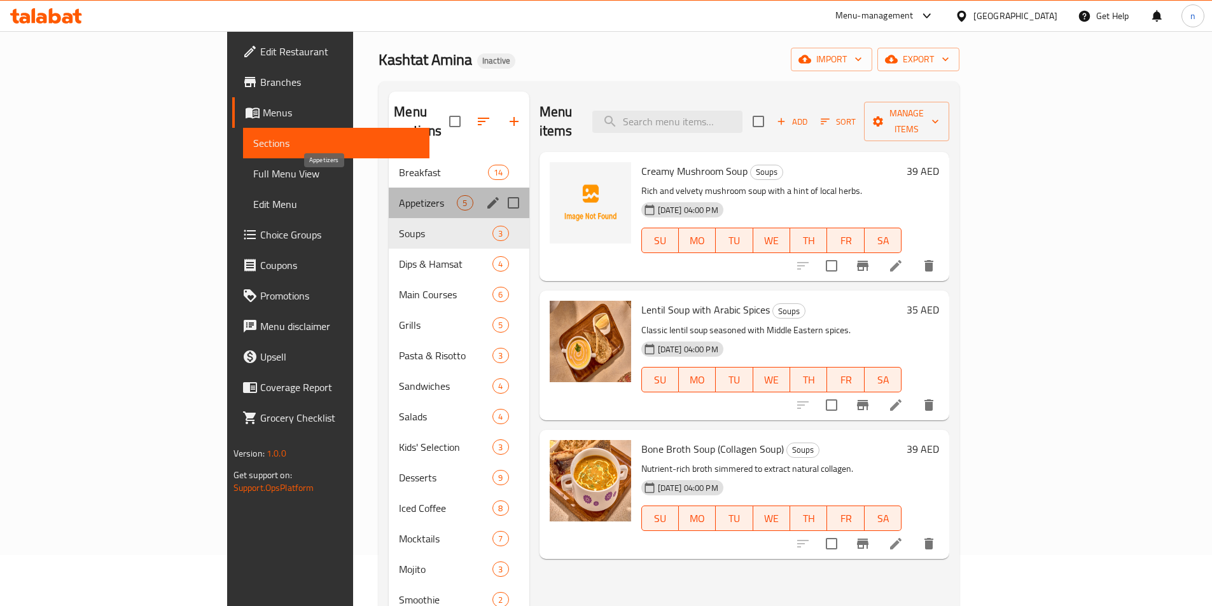
click at [399, 195] on span "Appetizers" at bounding box center [428, 202] width 58 height 15
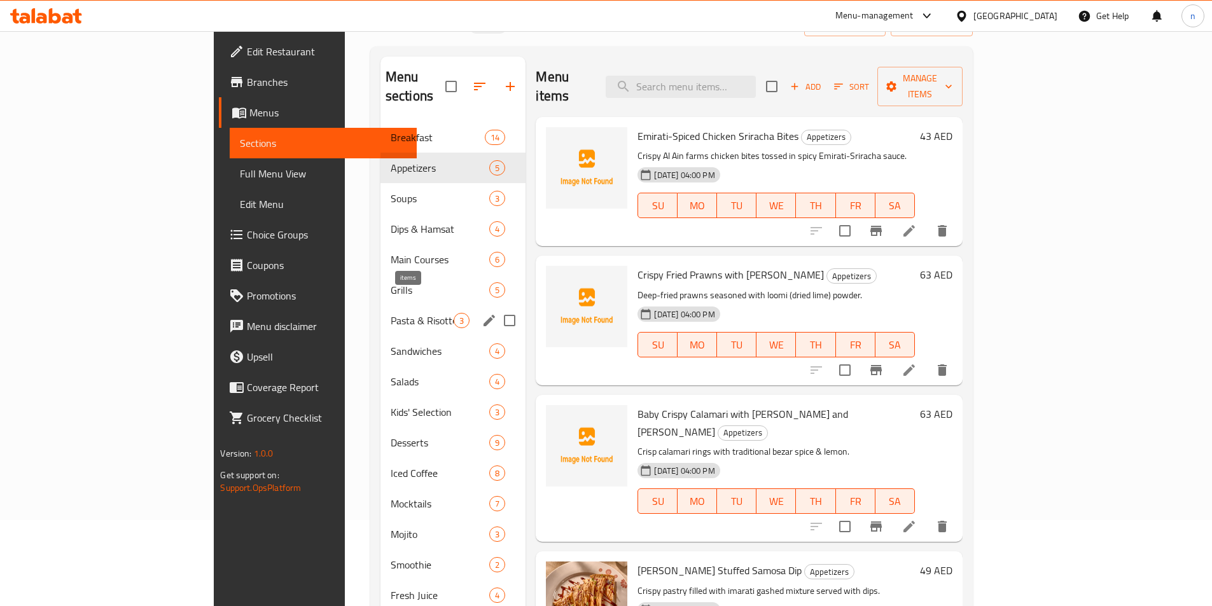
scroll to position [178, 0]
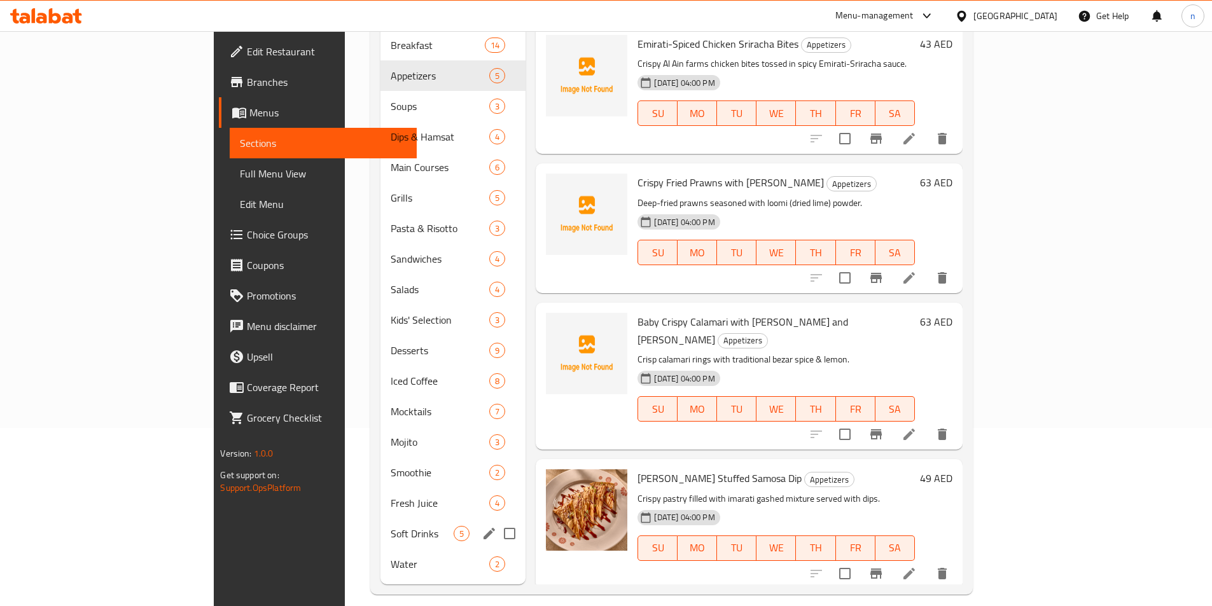
click at [381, 527] on div "Soft Drinks 5" at bounding box center [454, 534] width 146 height 31
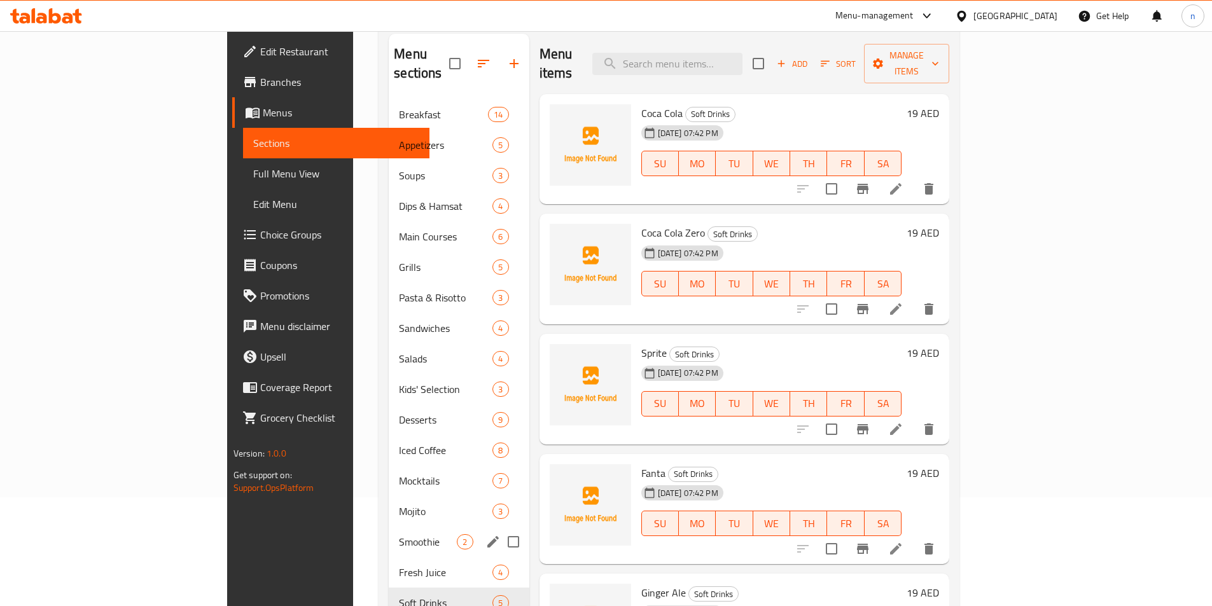
scroll to position [178, 0]
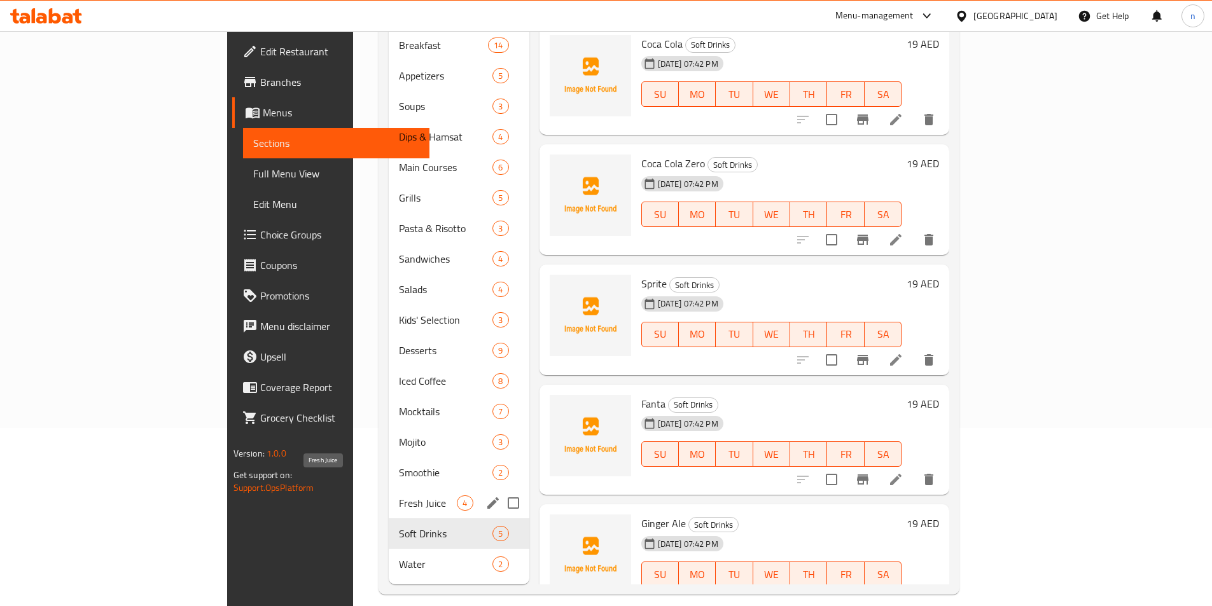
click at [399, 496] on span "Fresh Juice" at bounding box center [428, 503] width 58 height 15
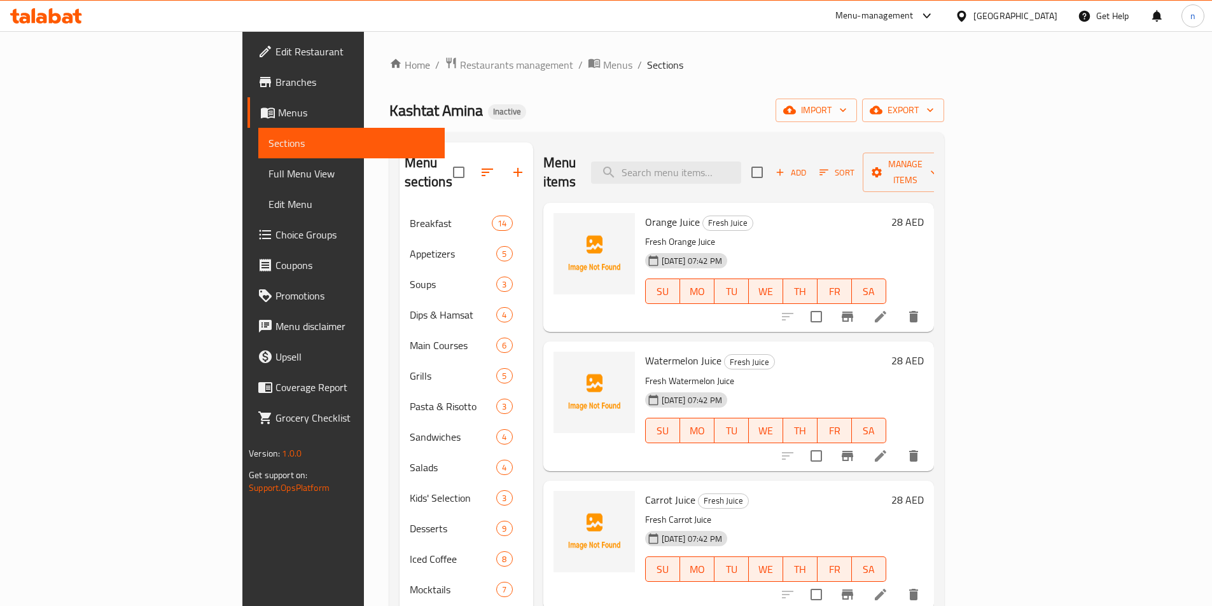
click at [276, 54] on span "Edit Restaurant" at bounding box center [355, 51] width 159 height 15
